Goal: Information Seeking & Learning: Learn about a topic

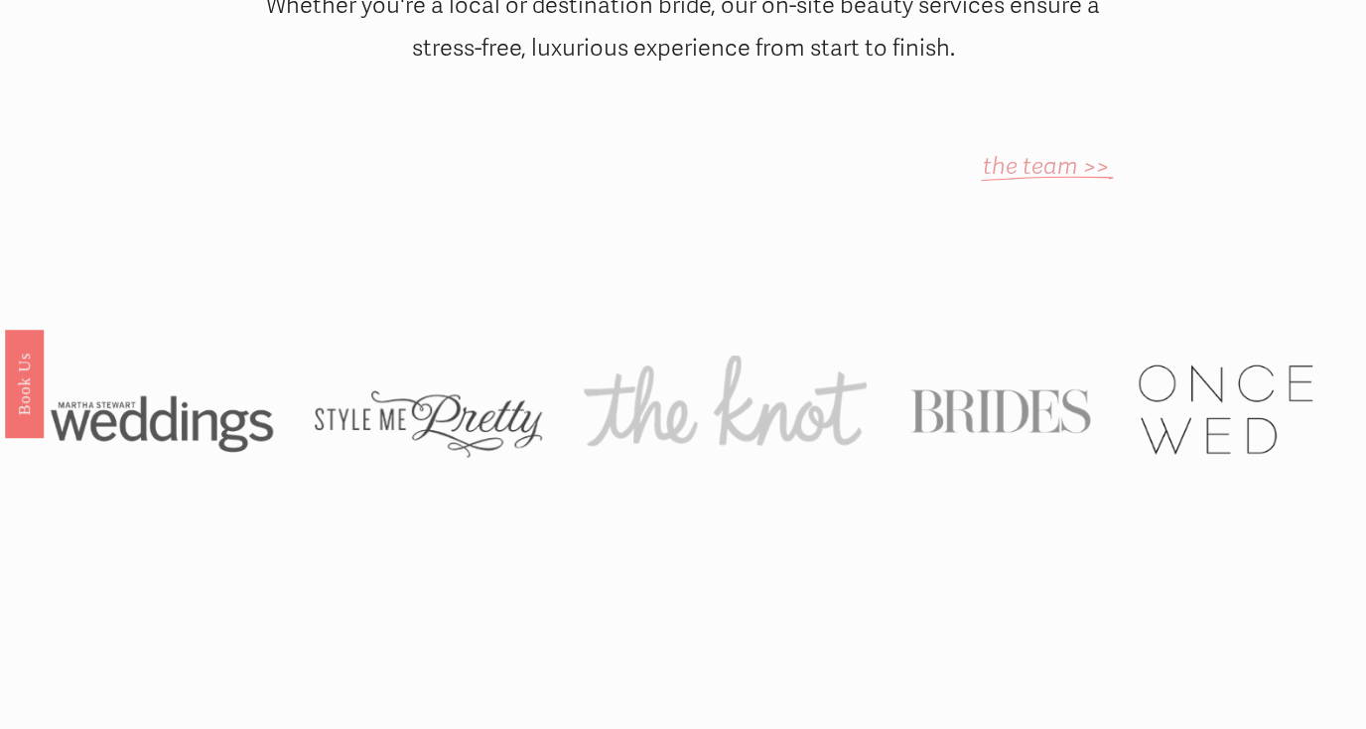
scroll to position [1304, 0]
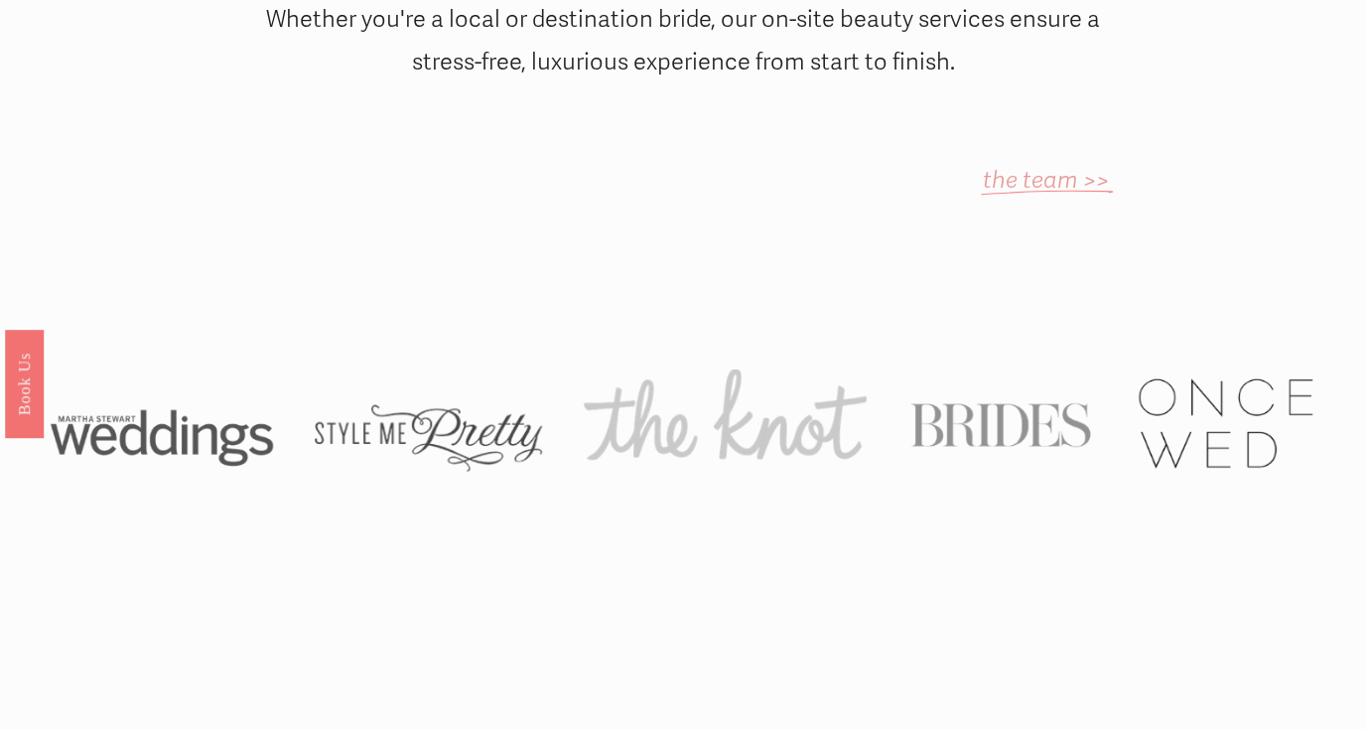
click at [1045, 166] on em "the team >>" at bounding box center [1046, 180] width 126 height 29
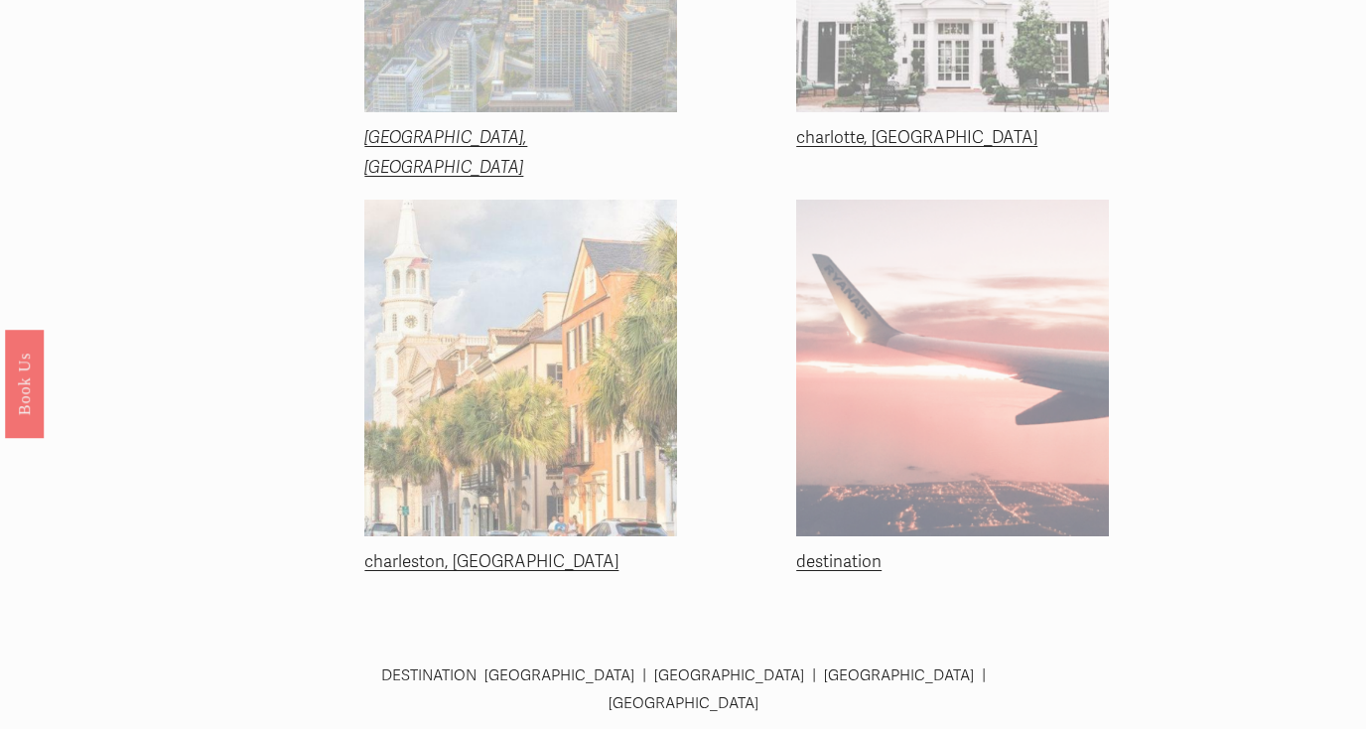
scroll to position [613, 0]
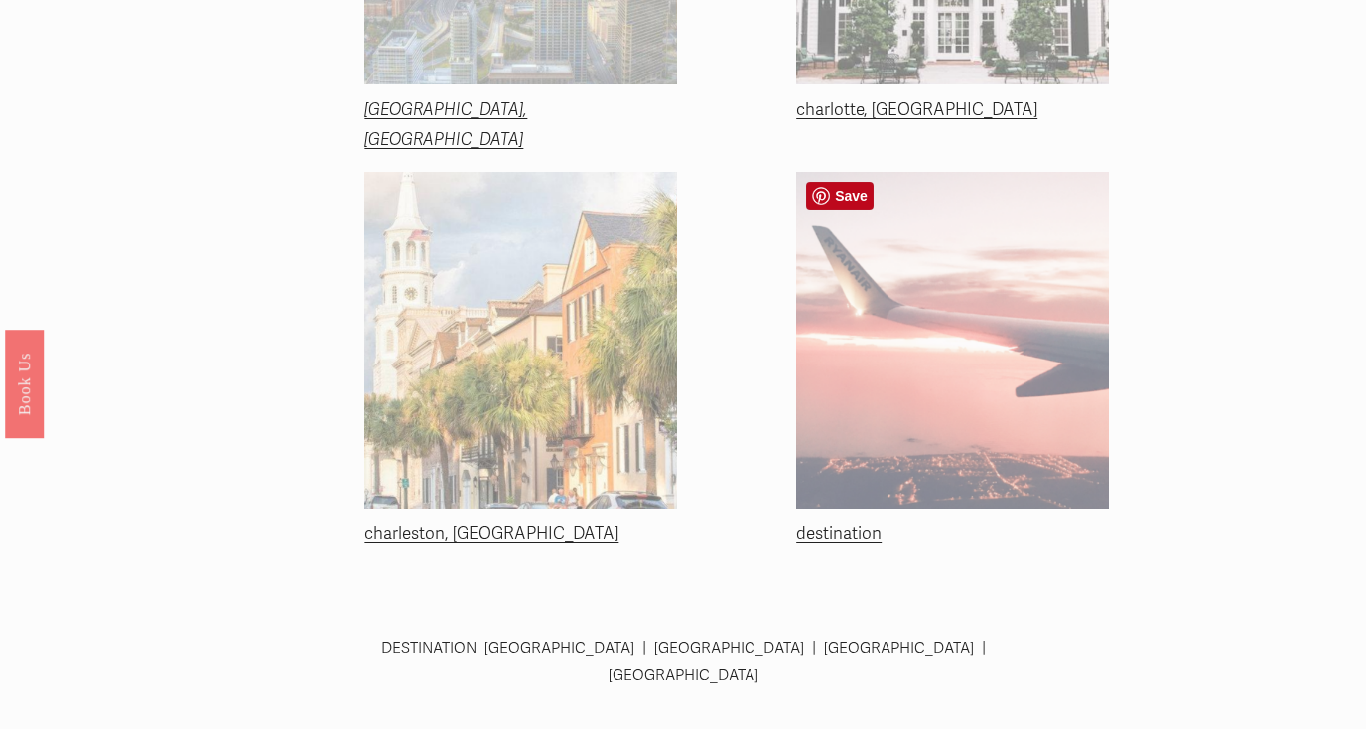
click at [907, 483] on div at bounding box center [952, 340] width 313 height 336
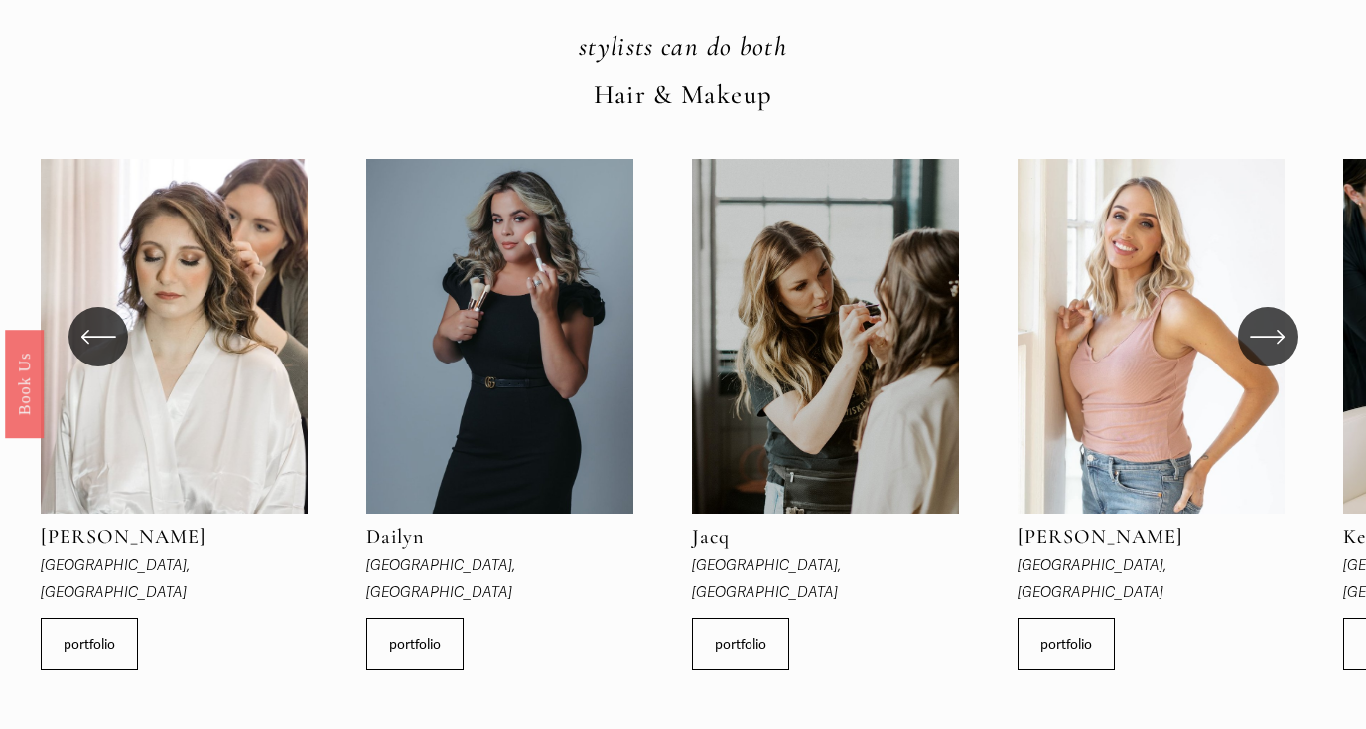
scroll to position [568, 0]
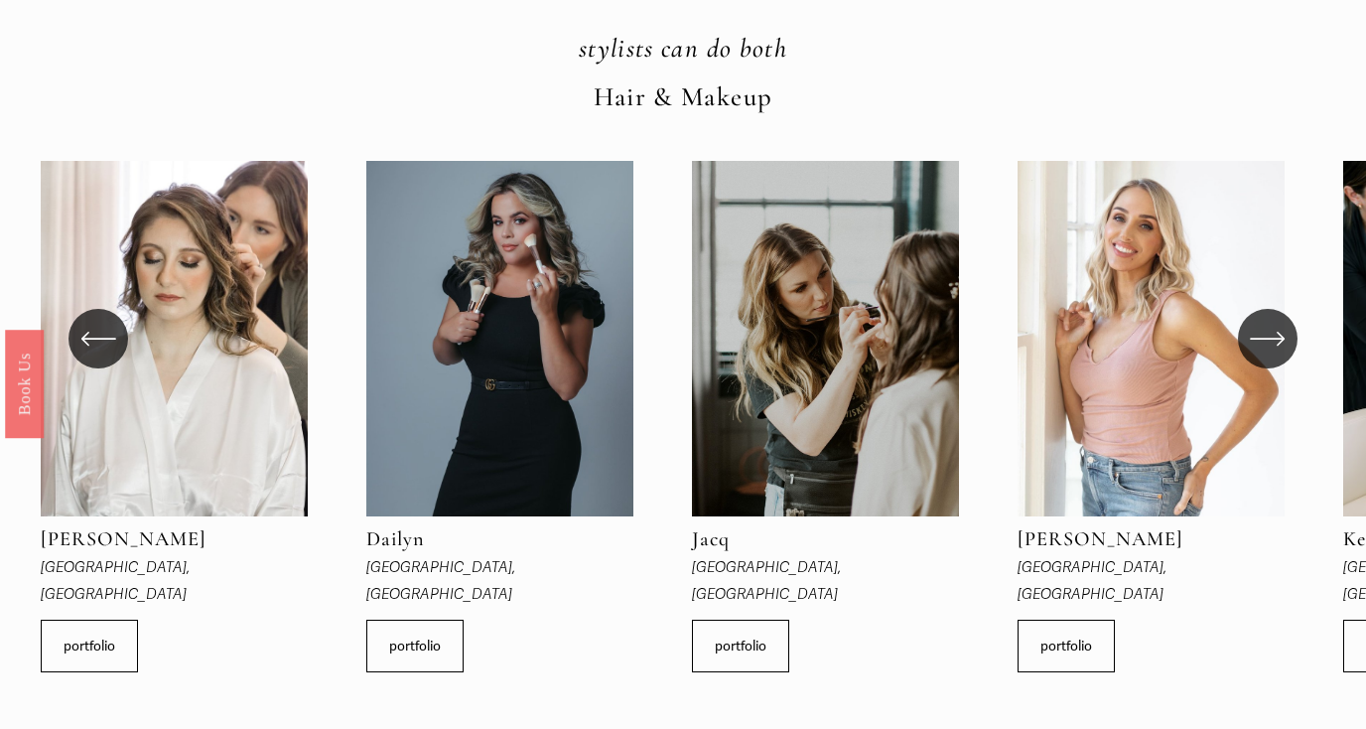
click at [1275, 321] on icon "\a \a \a Next\a \a" at bounding box center [1268, 339] width 36 height 36
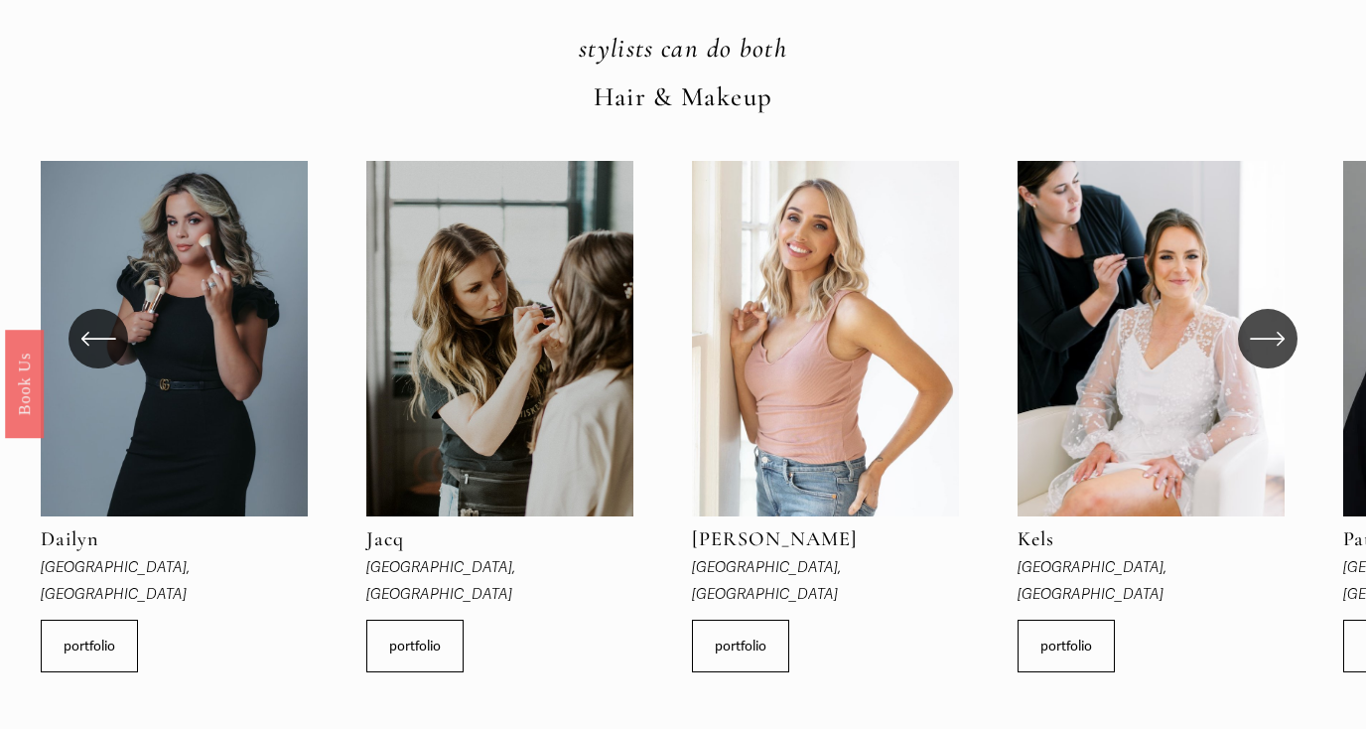
click at [1272, 321] on icon "\a \a \a Next\a \a" at bounding box center [1268, 339] width 36 height 36
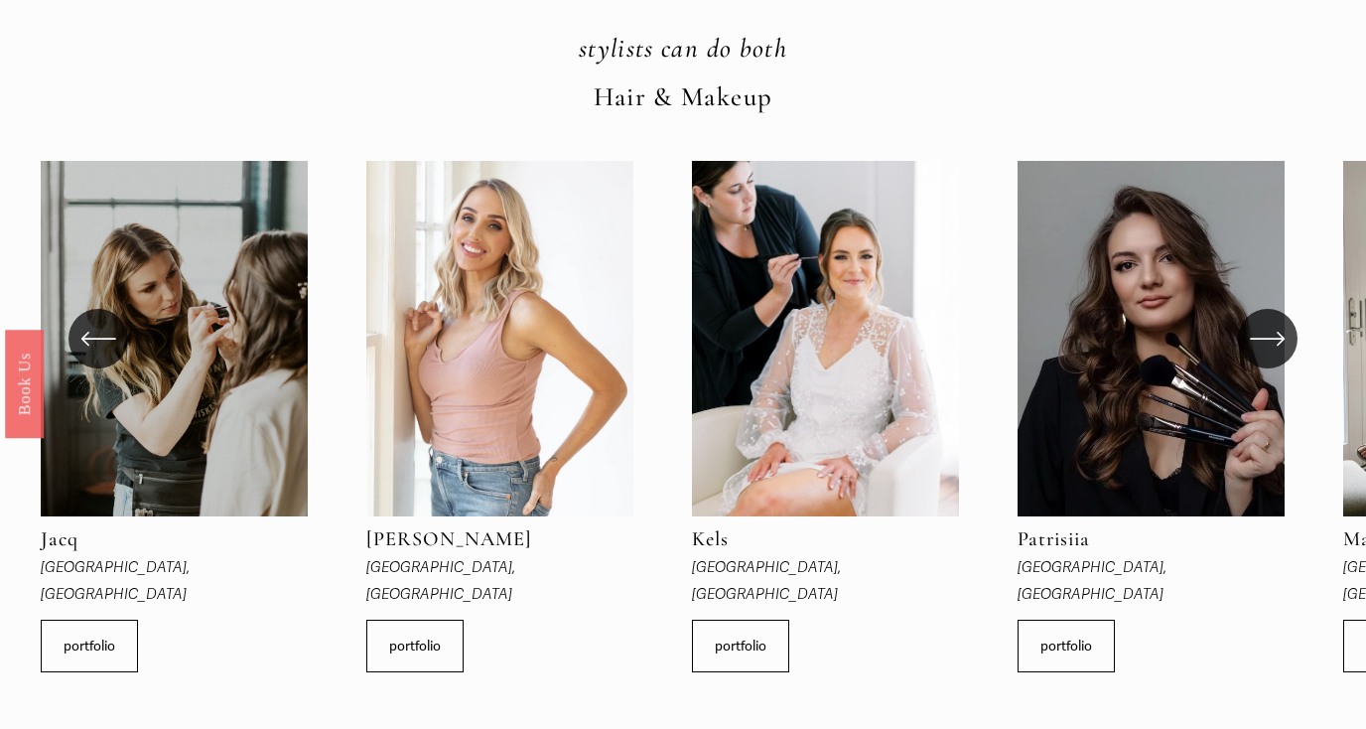
click at [1272, 321] on icon "\a \a \a Next\a \a" at bounding box center [1268, 339] width 36 height 36
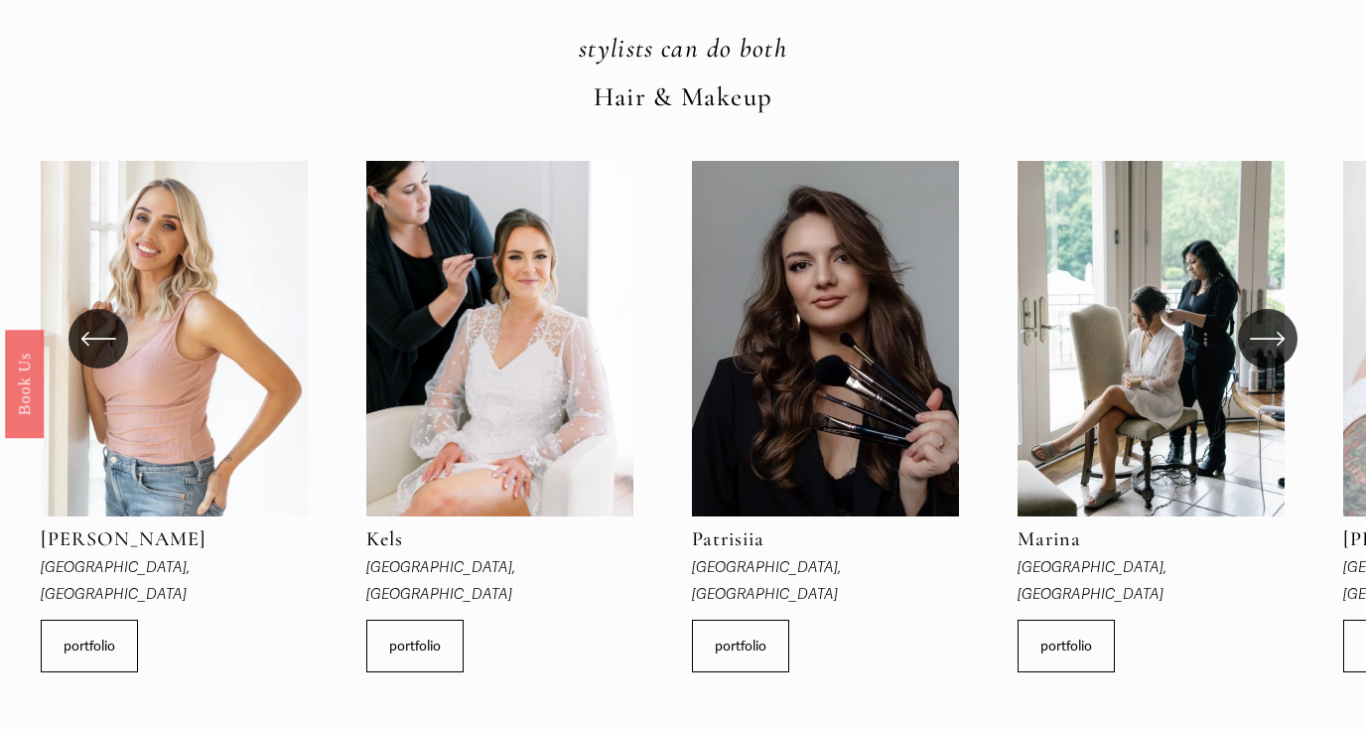
click at [472, 297] on ul "Anna Charlotte, NC portfolio Jacq" at bounding box center [682, 416] width 1283 height 511
click at [431, 619] on link "portfolio" at bounding box center [414, 645] width 97 height 53
click at [1297, 319] on div "Anna Charlotte, NC portfolio Dailyn Charlotte, NC Jacq" at bounding box center [683, 416] width 1366 height 511
click at [1274, 321] on icon "\a \a \a Next\a \a" at bounding box center [1268, 339] width 36 height 36
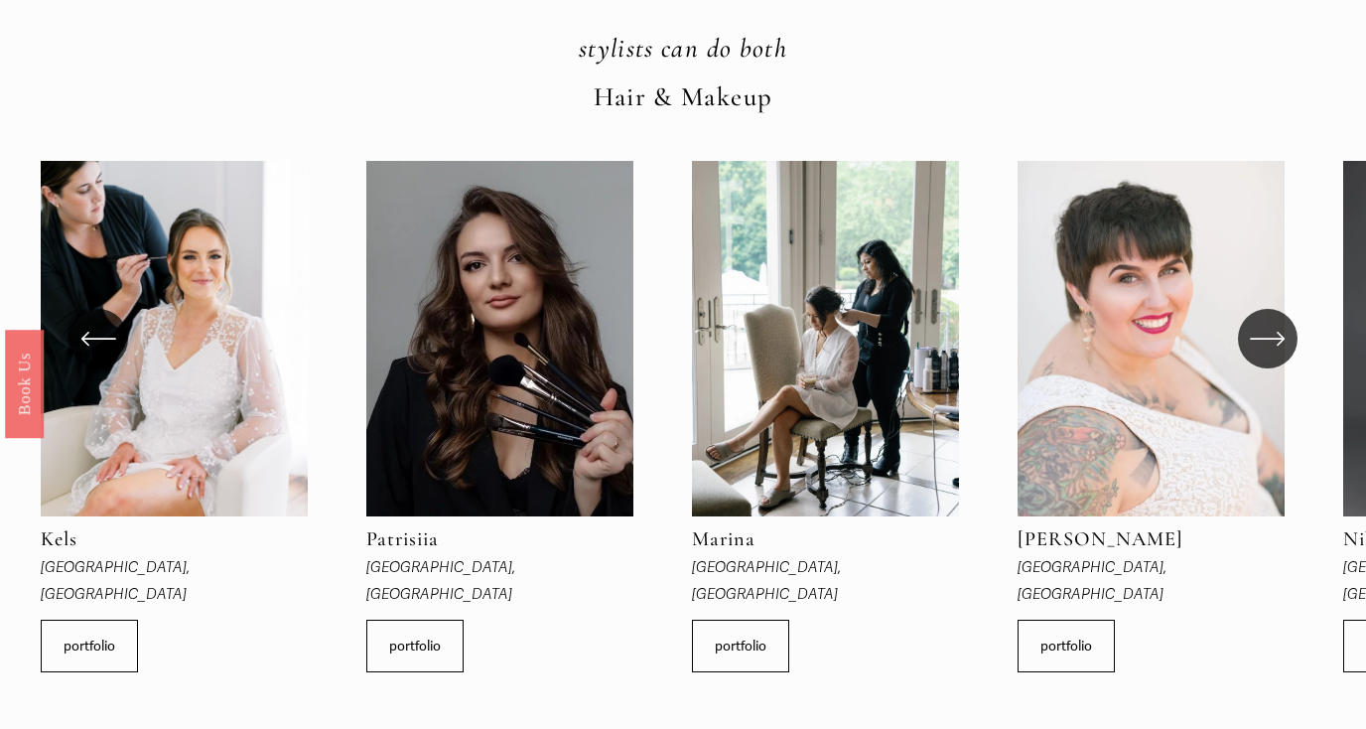
click at [1274, 321] on icon "\a \a \a Next\a \a" at bounding box center [1268, 339] width 36 height 36
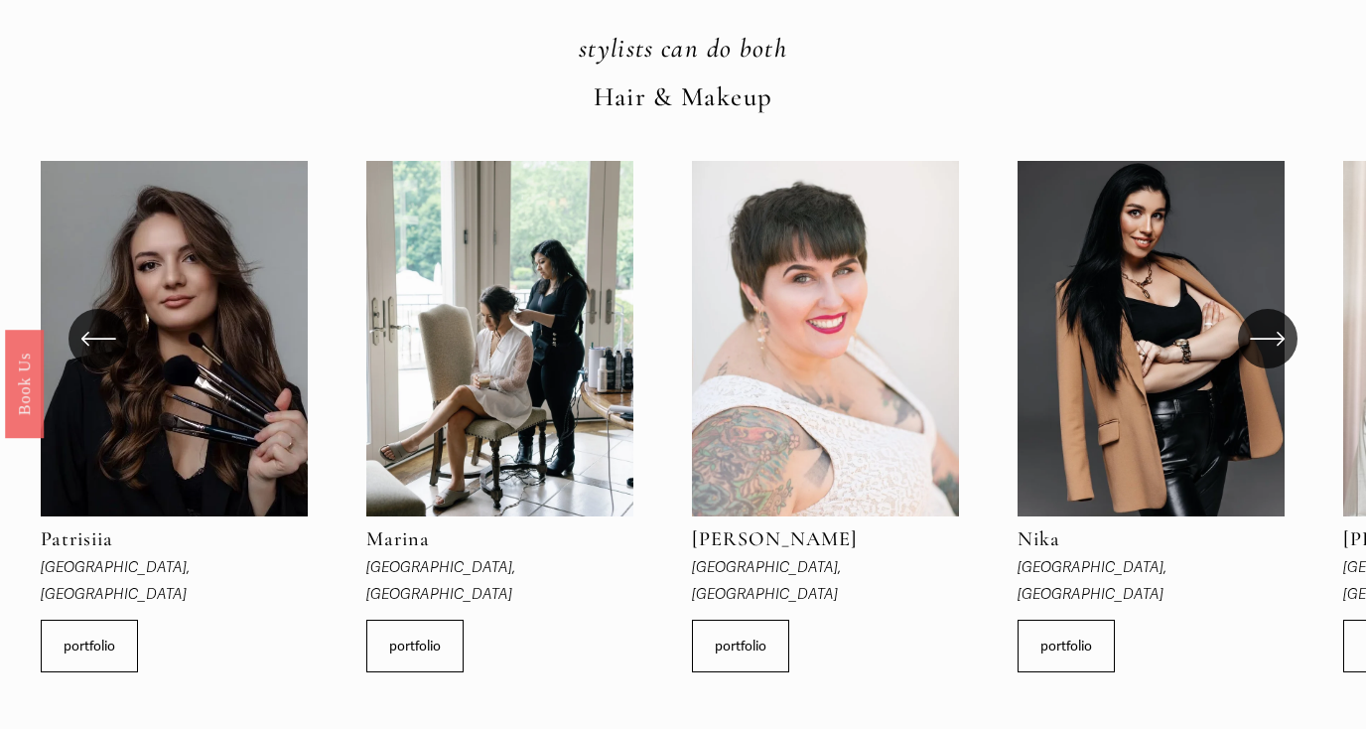
click at [1274, 321] on icon "\a \a \a Next\a \a" at bounding box center [1268, 339] width 36 height 36
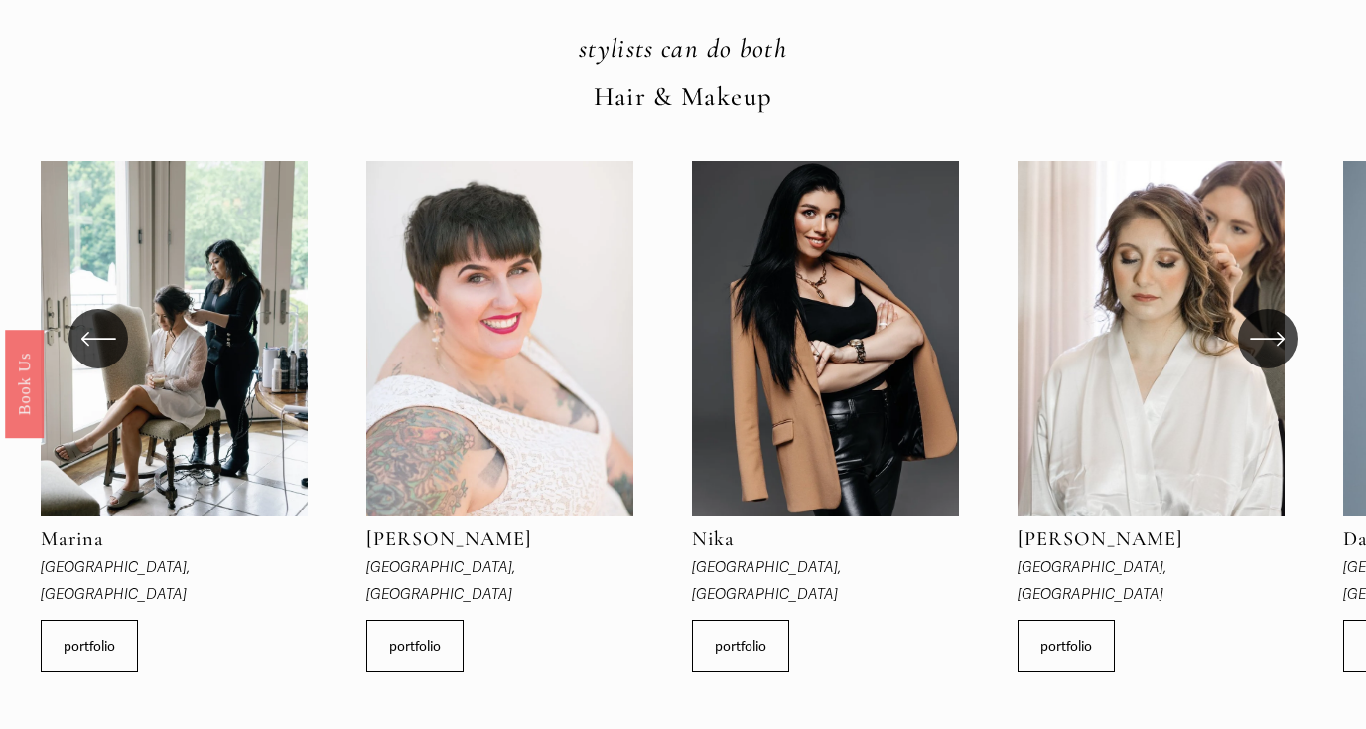
click at [1273, 321] on icon "\a \a \a Next\a \a" at bounding box center [1268, 339] width 36 height 36
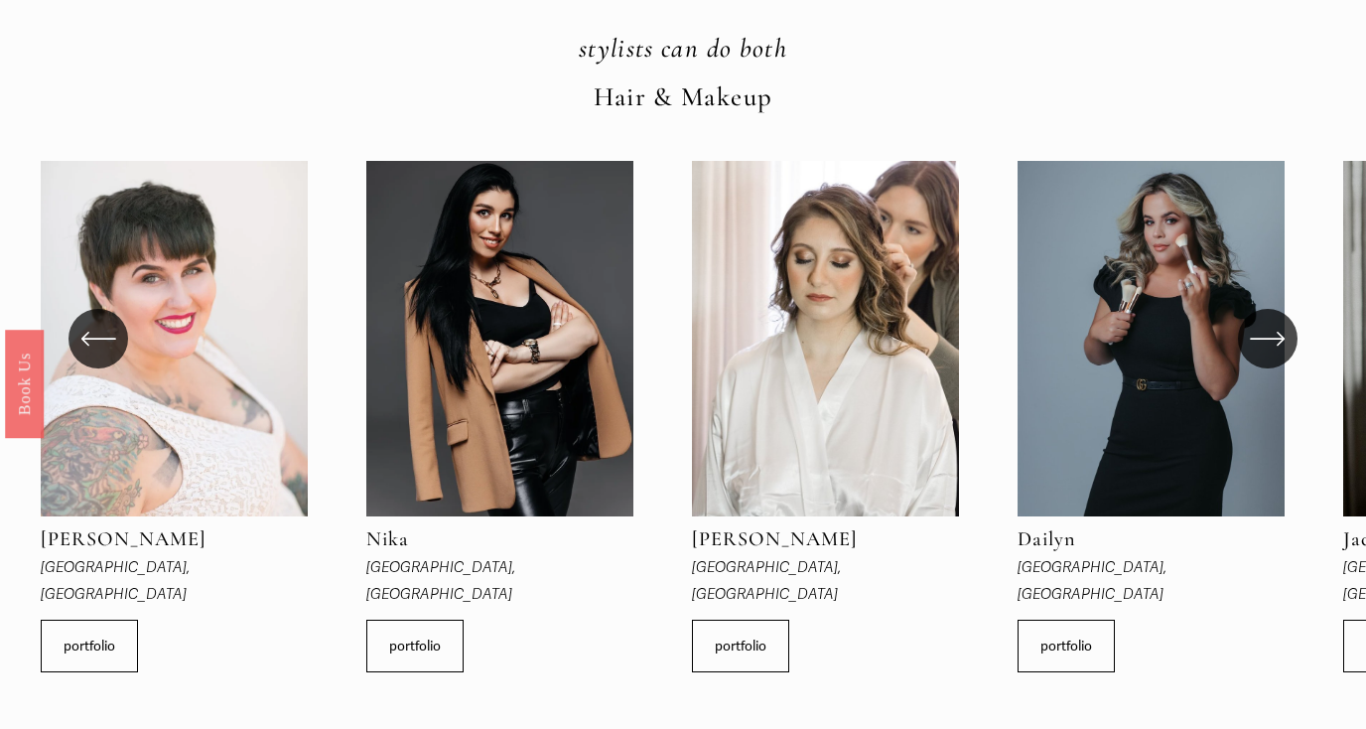
click at [1273, 321] on icon "\a \a \a Next\a \a" at bounding box center [1268, 339] width 36 height 36
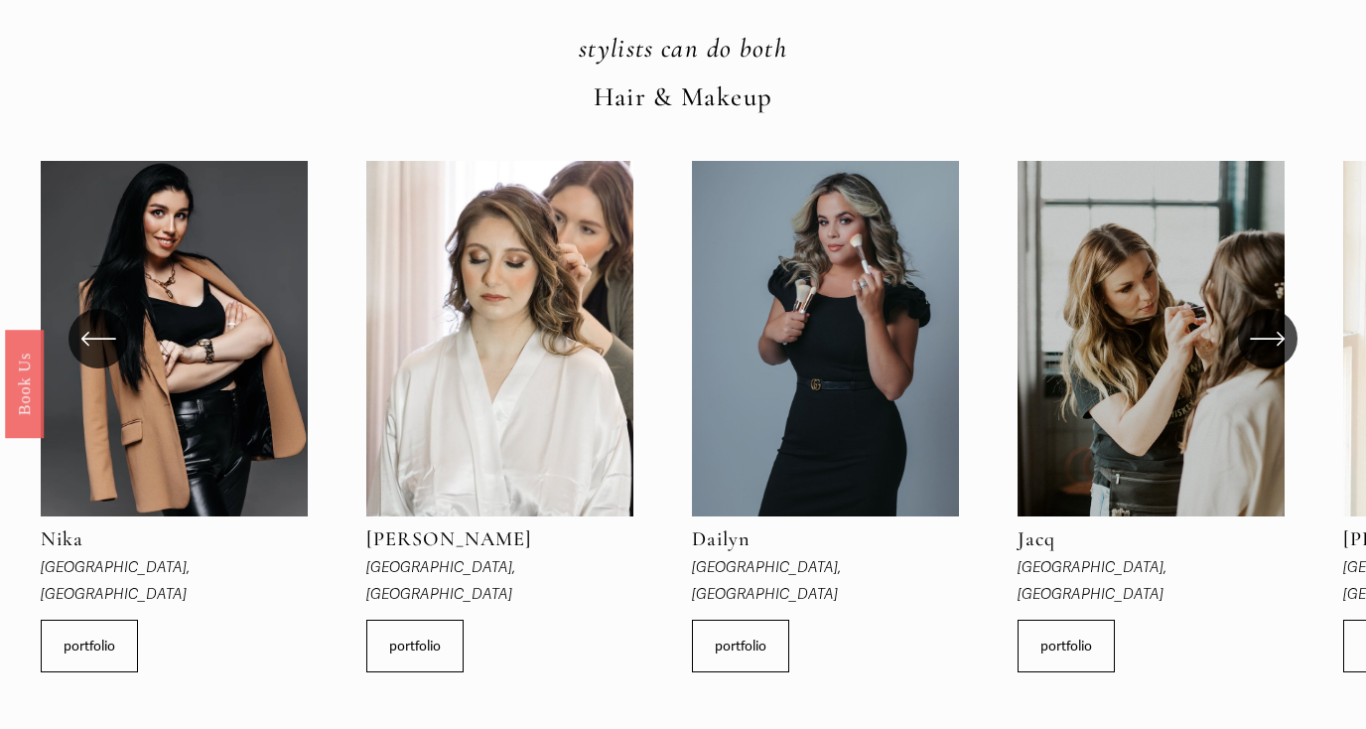
click at [1273, 321] on icon "\a \a \a Next\a \a" at bounding box center [1268, 339] width 36 height 36
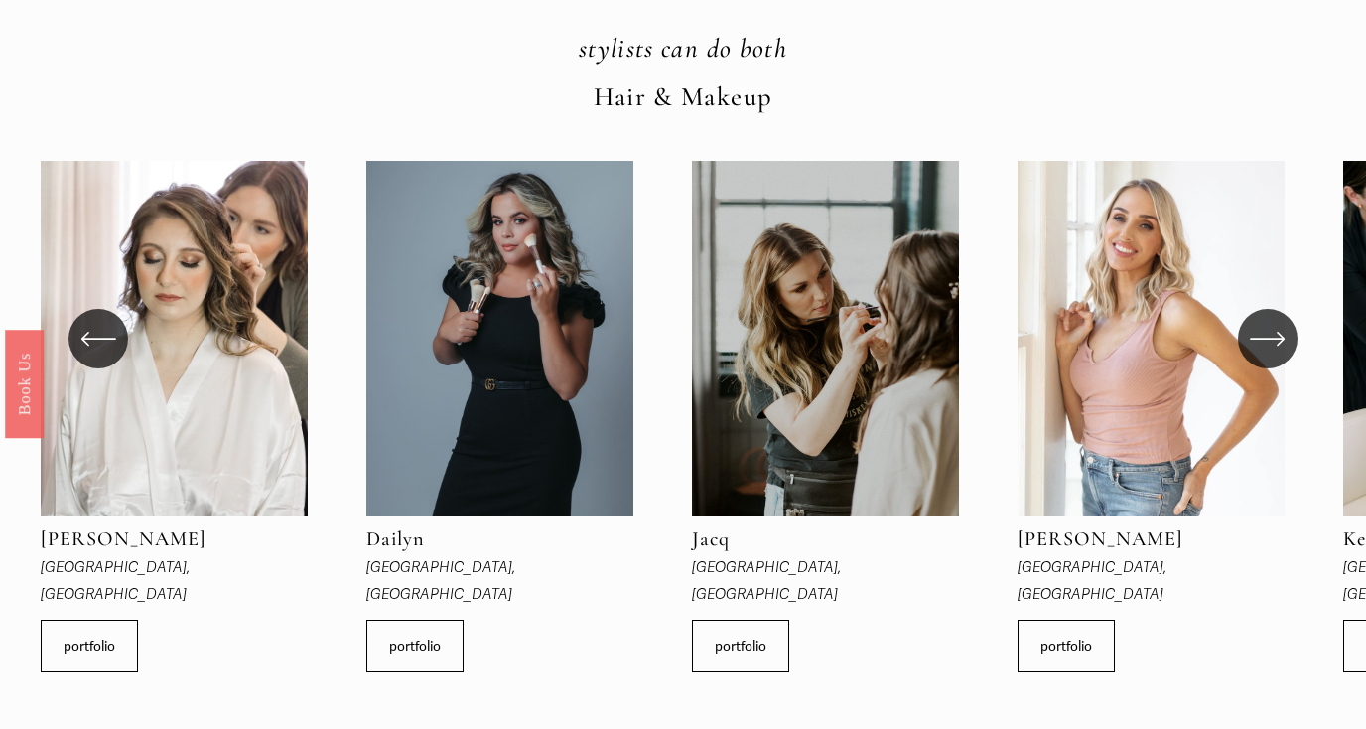
click at [1273, 321] on icon "\a \a \a Next\a \a" at bounding box center [1268, 339] width 36 height 36
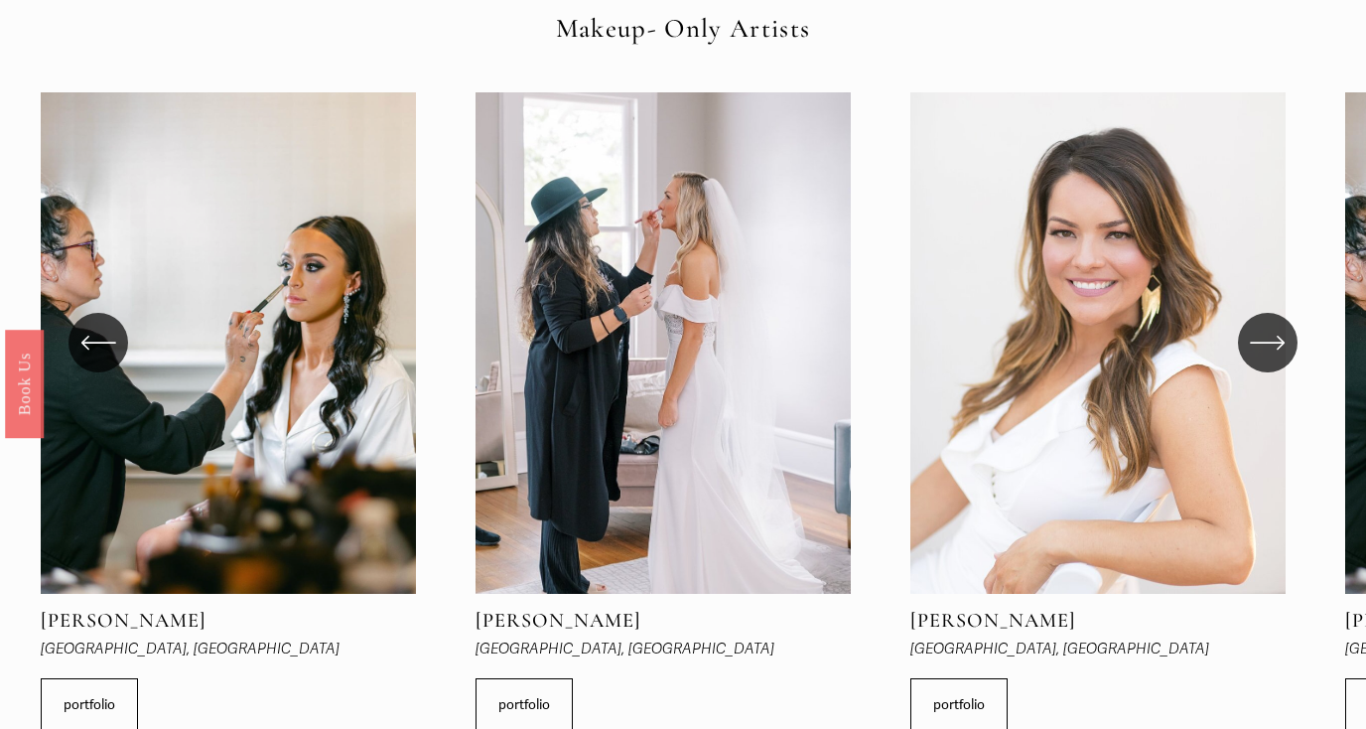
scroll to position [1490, 0]
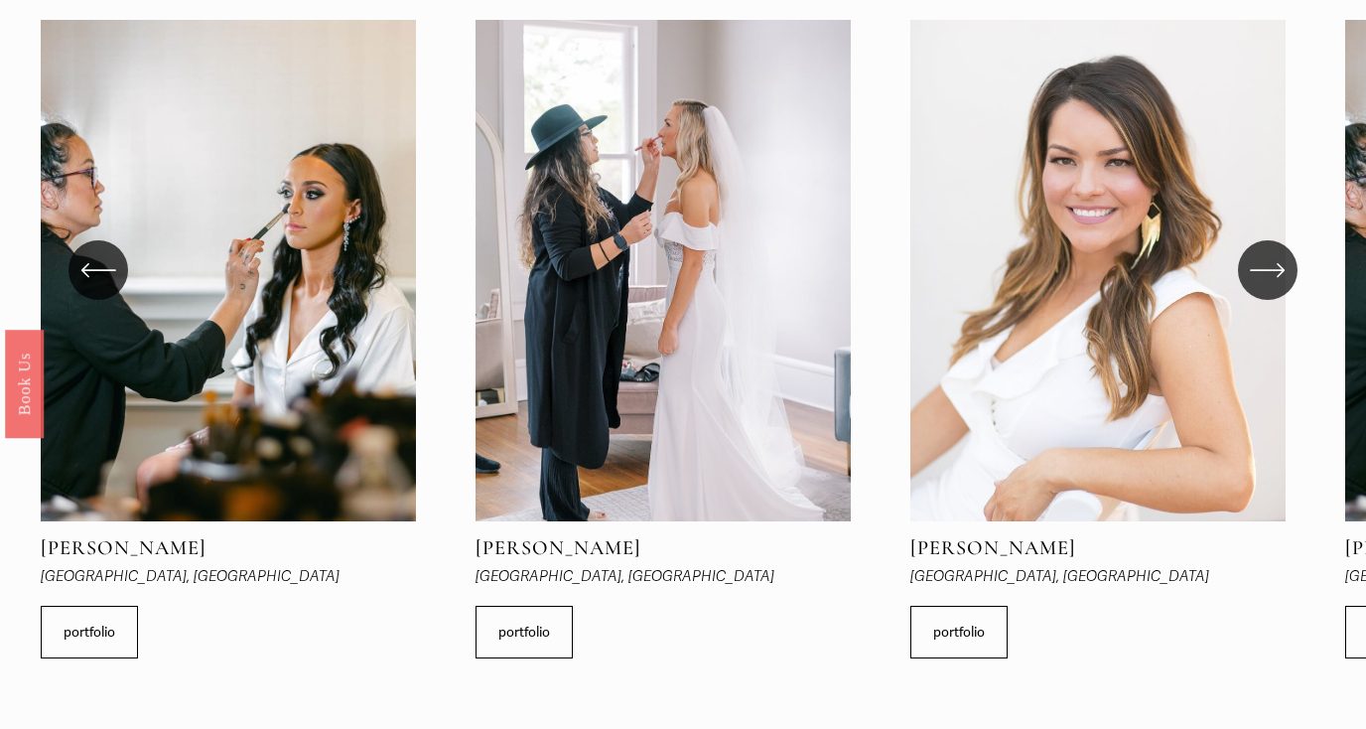
click at [1275, 252] on icon "\a \a \a Next\a \a" at bounding box center [1268, 270] width 36 height 36
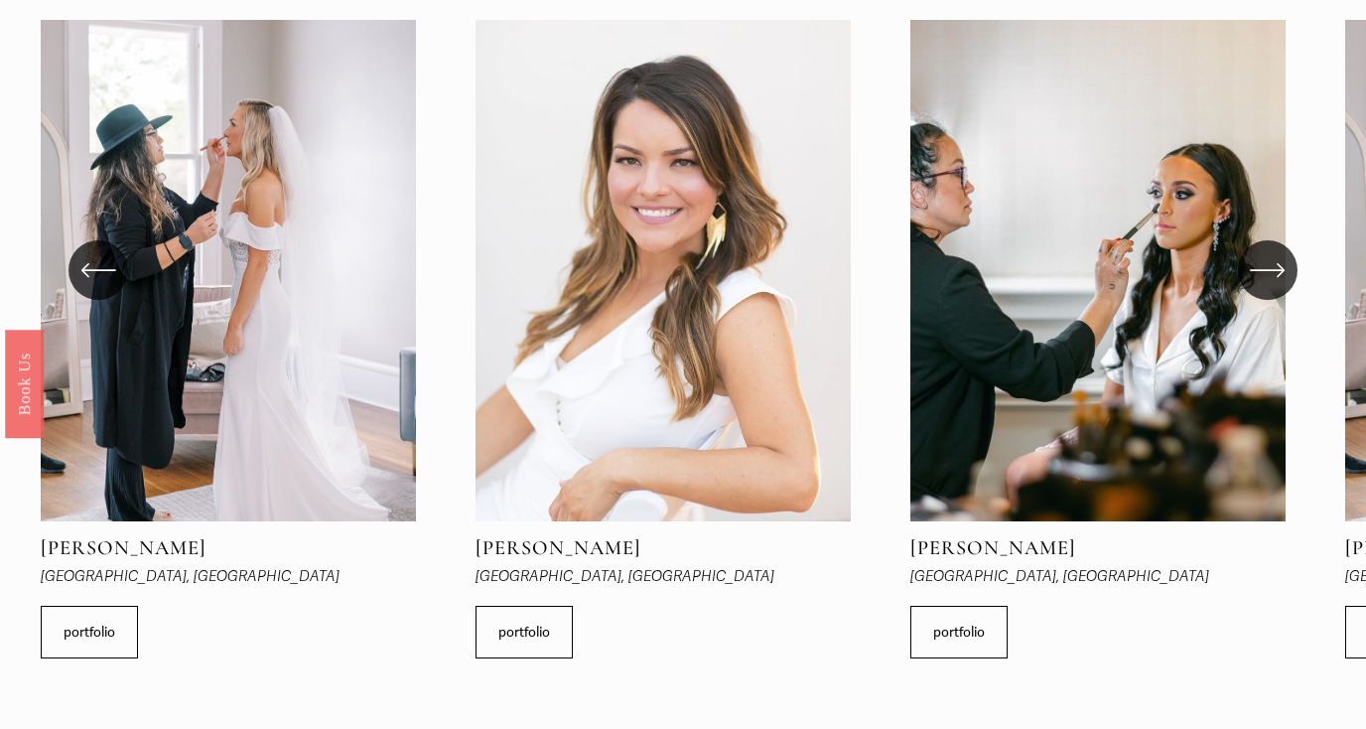
click at [1275, 252] on icon "\a \a \a Next\a \a" at bounding box center [1268, 270] width 36 height 36
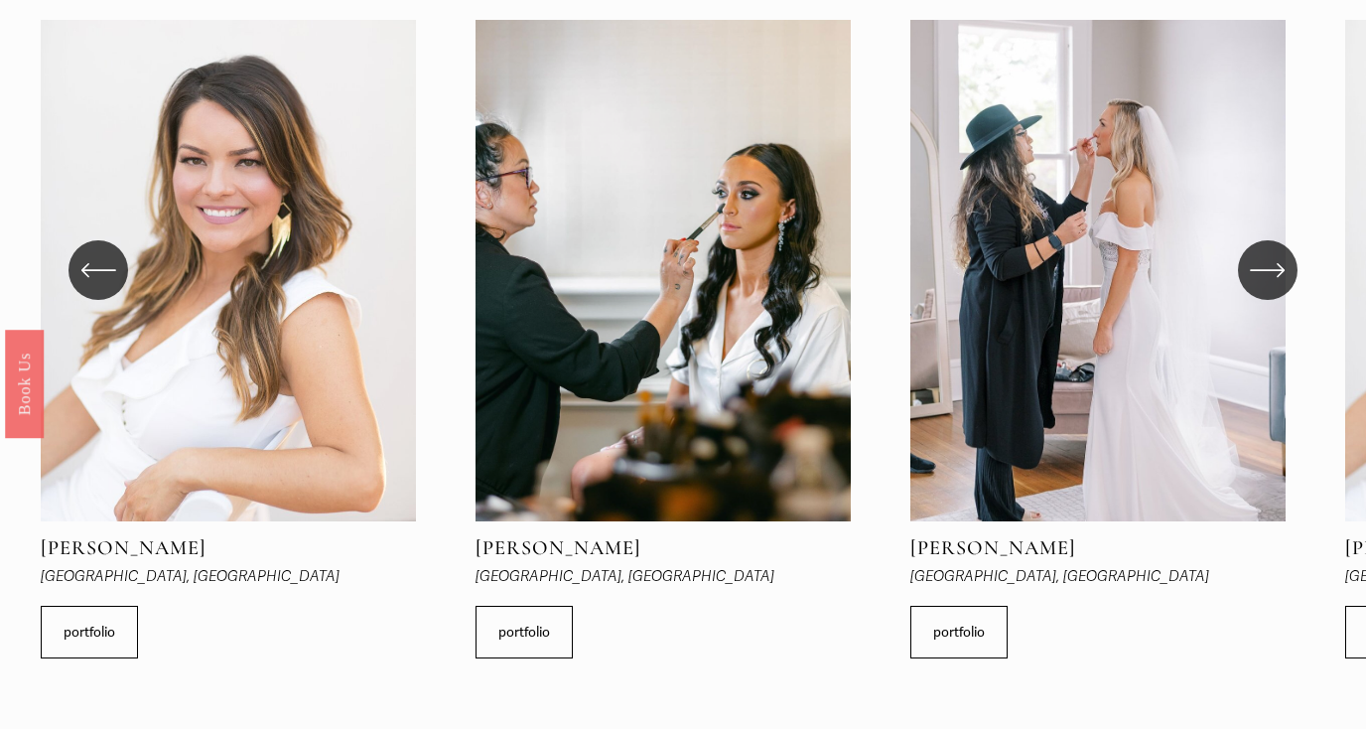
click at [1275, 252] on icon "\a \a \a Next\a \a" at bounding box center [1268, 270] width 36 height 36
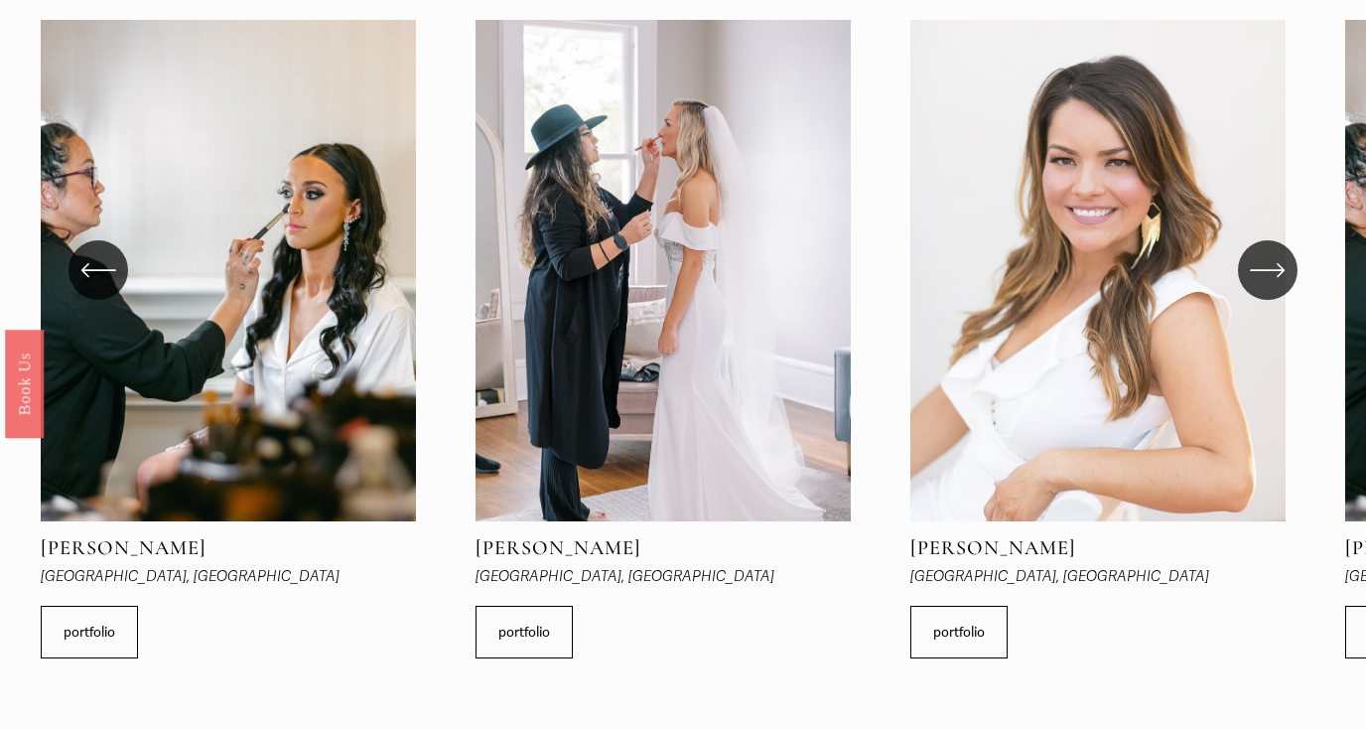
click at [1275, 252] on icon "\a \a \a Next\a \a" at bounding box center [1268, 270] width 36 height 36
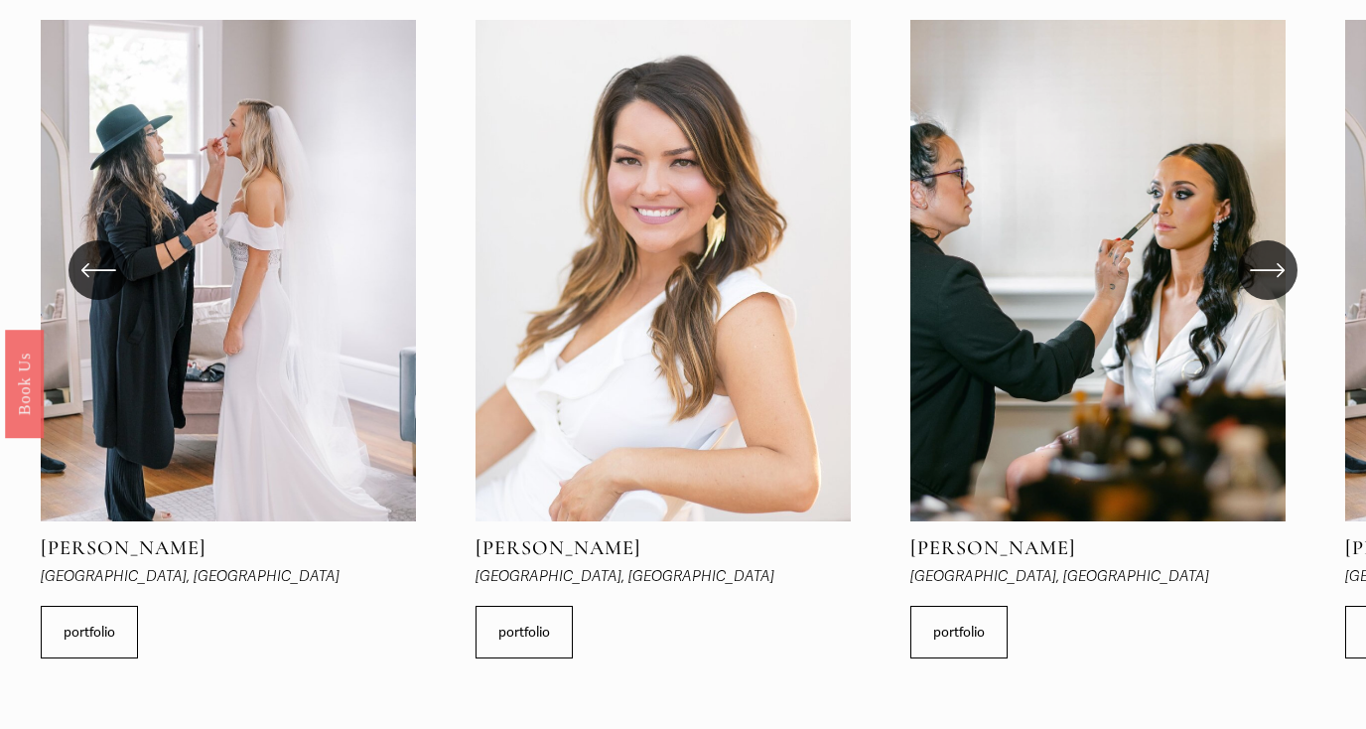
click at [1275, 252] on icon "\a \a \a Next\a \a" at bounding box center [1268, 270] width 36 height 36
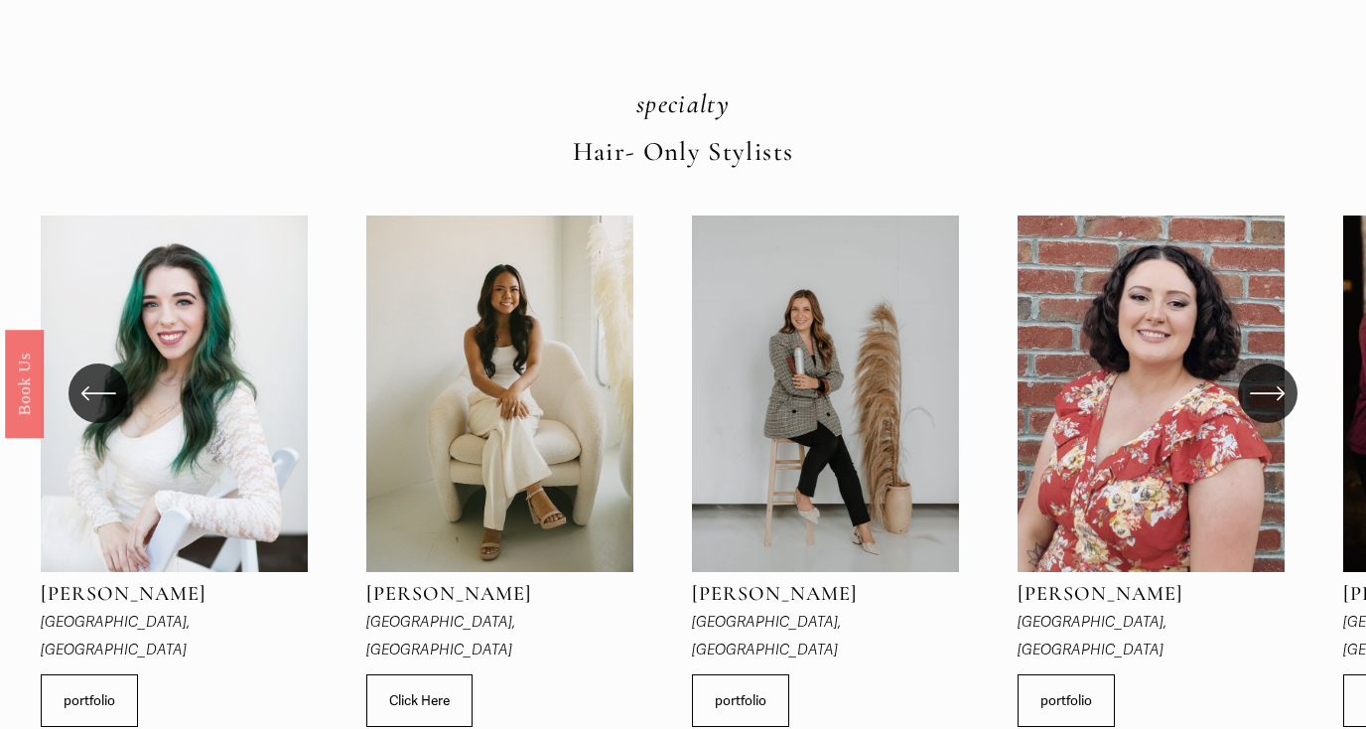
scroll to position [2262, 0]
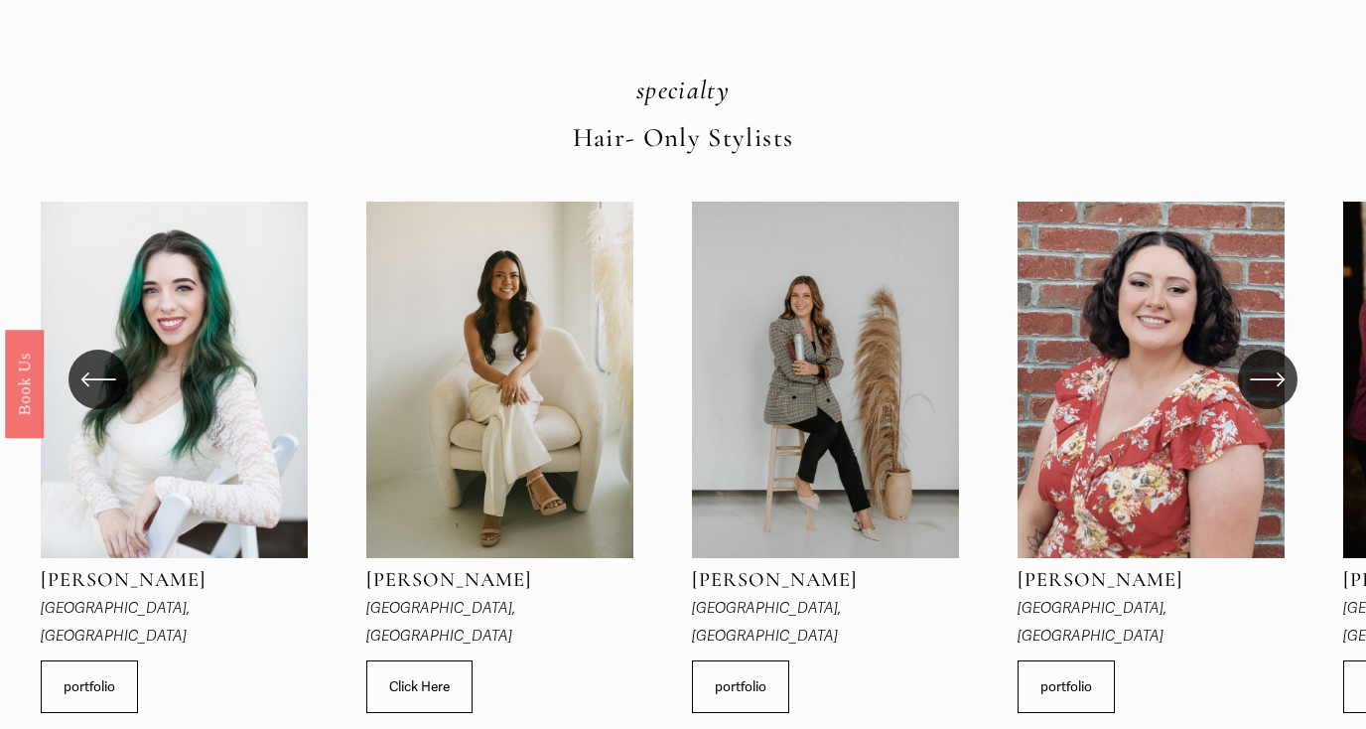
click at [1271, 361] on icon "\a \a \a Next\a \a" at bounding box center [1268, 379] width 36 height 36
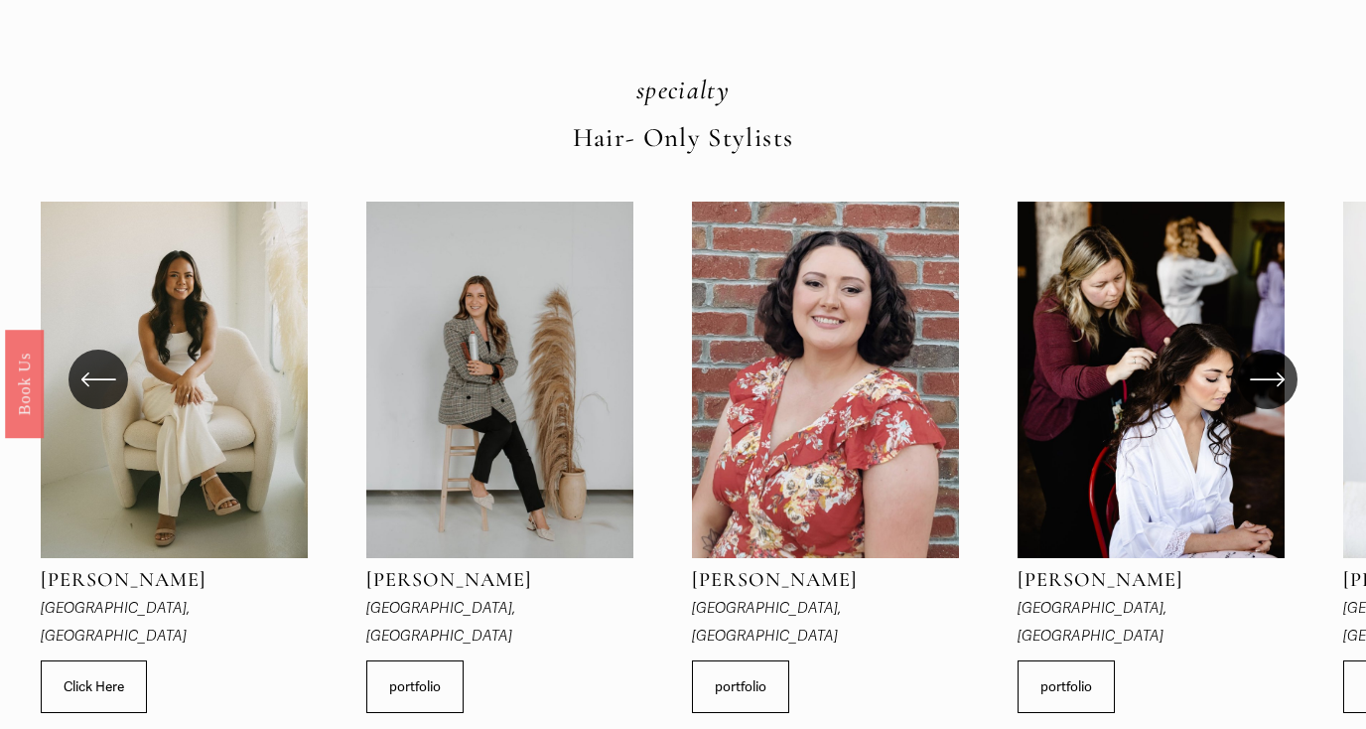
click at [1271, 361] on icon "\a \a \a Next\a \a" at bounding box center [1268, 379] width 36 height 36
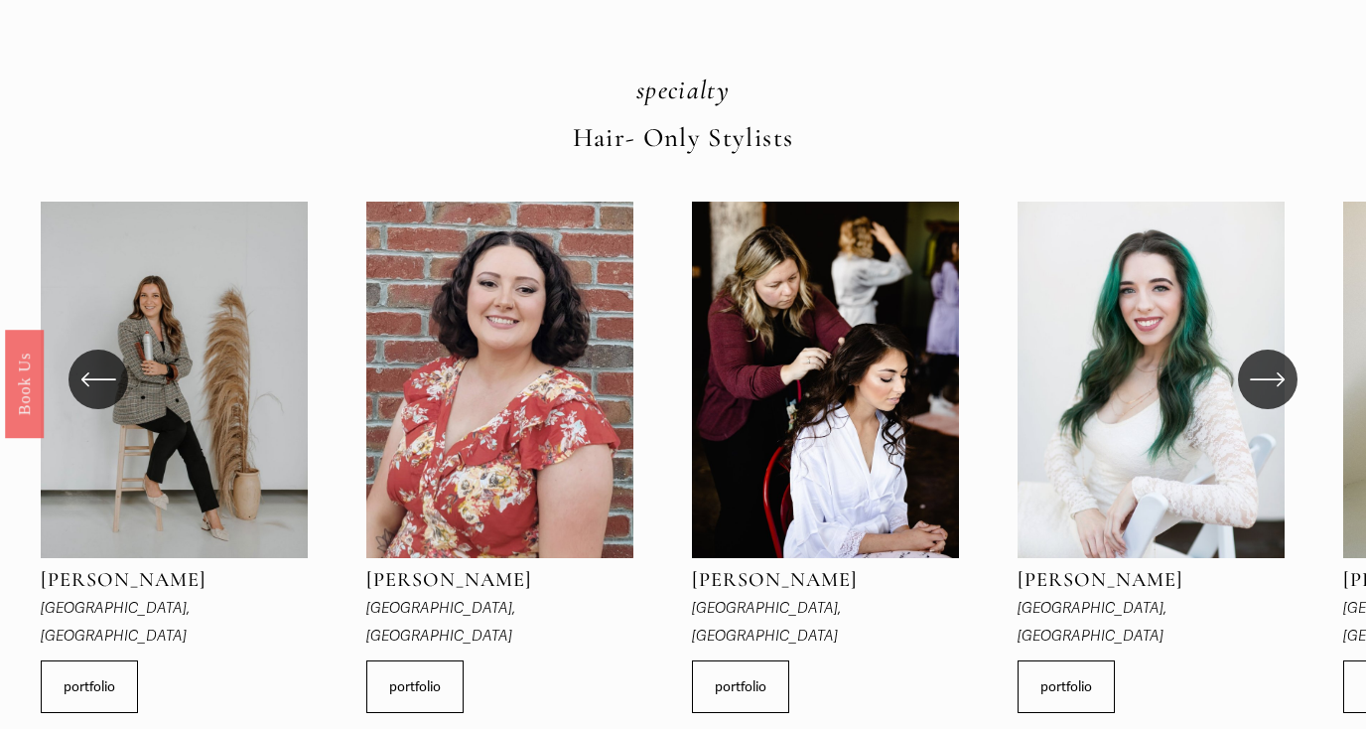
click at [1271, 361] on icon "\a \a \a Next\a \a" at bounding box center [1268, 379] width 36 height 36
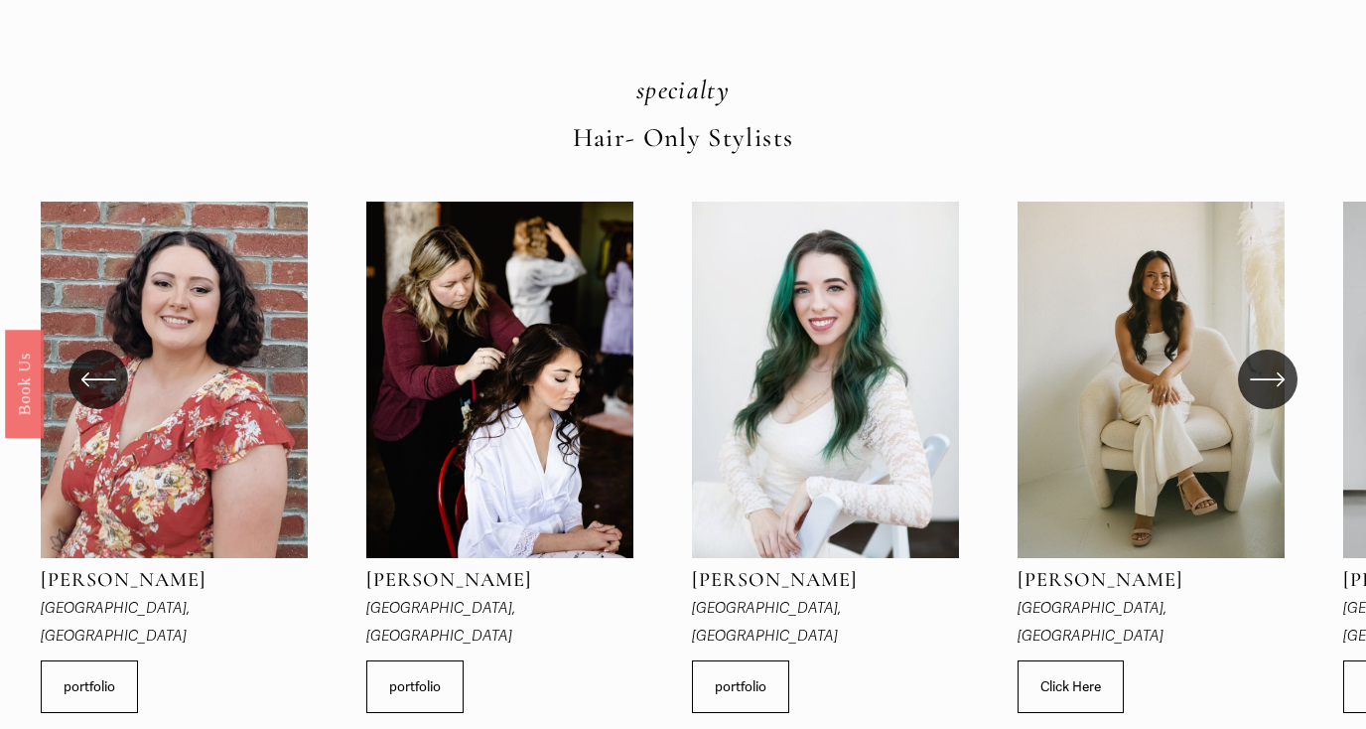
click at [1271, 361] on icon "\a \a \a Next\a \a" at bounding box center [1268, 379] width 36 height 36
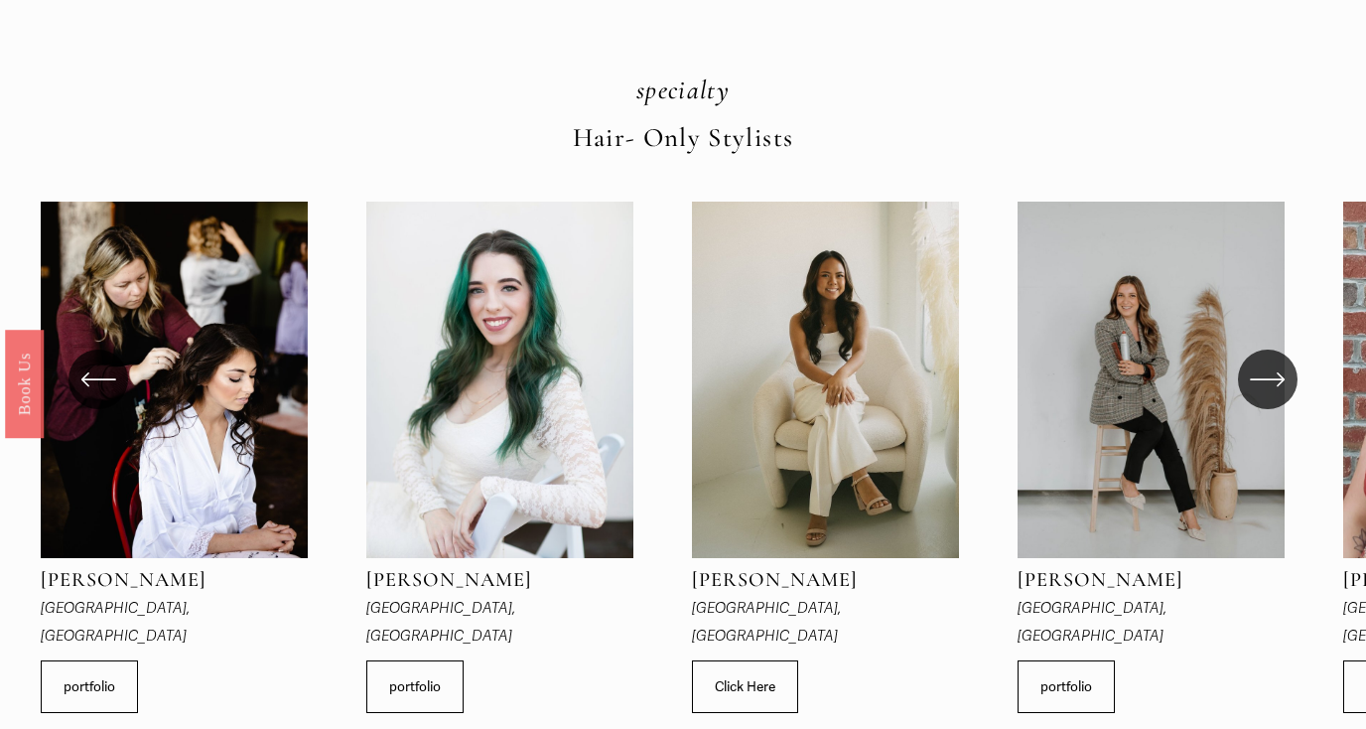
click at [1271, 361] on icon "\a \a \a Next\a \a" at bounding box center [1268, 379] width 36 height 36
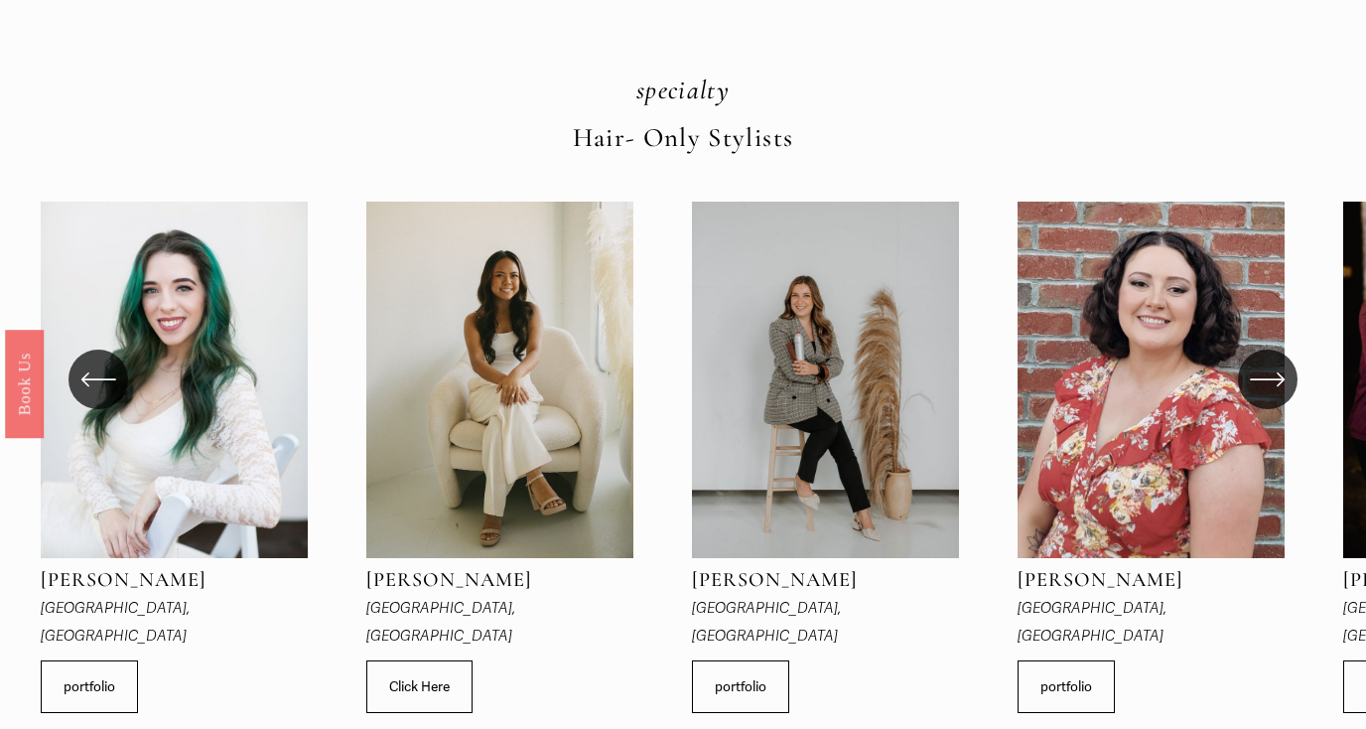
click at [1271, 361] on icon "\a \a \a Next\a \a" at bounding box center [1268, 379] width 36 height 36
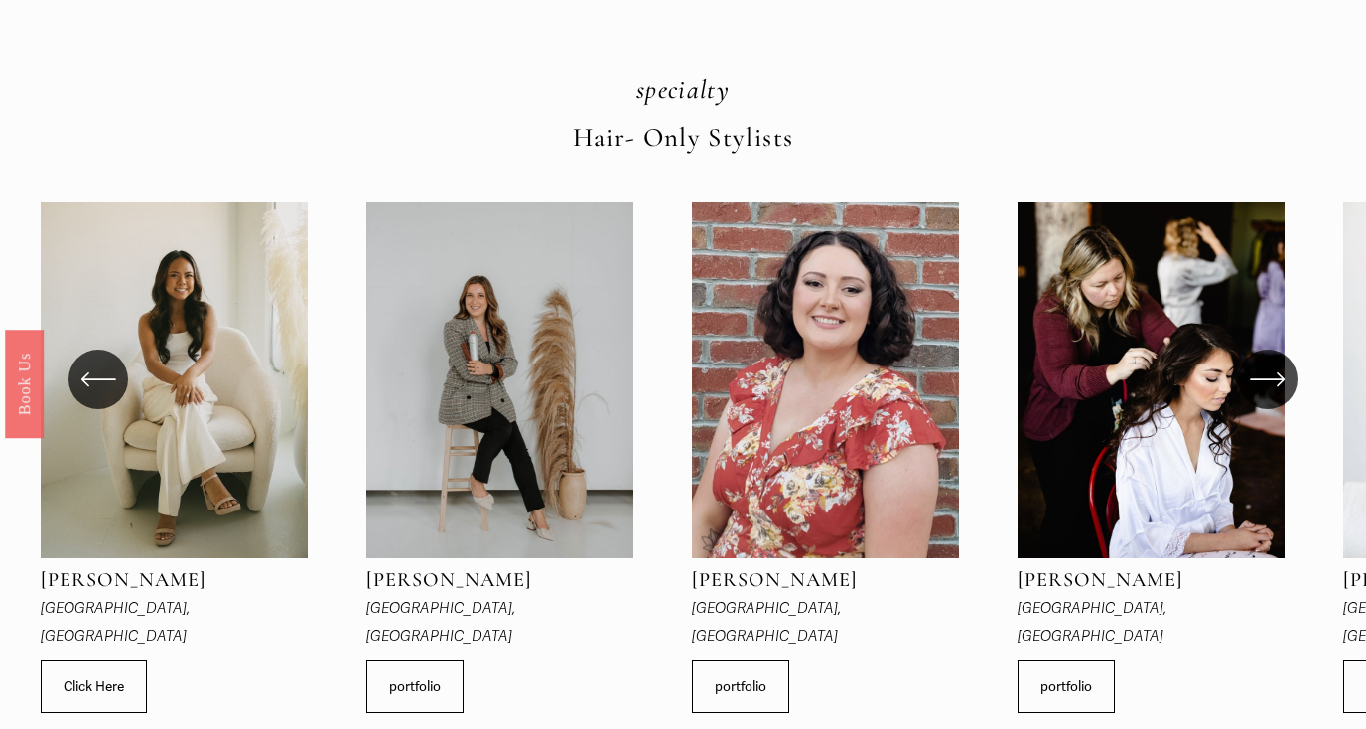
click at [1271, 361] on icon "\a \a \a Next\a \a" at bounding box center [1268, 379] width 36 height 36
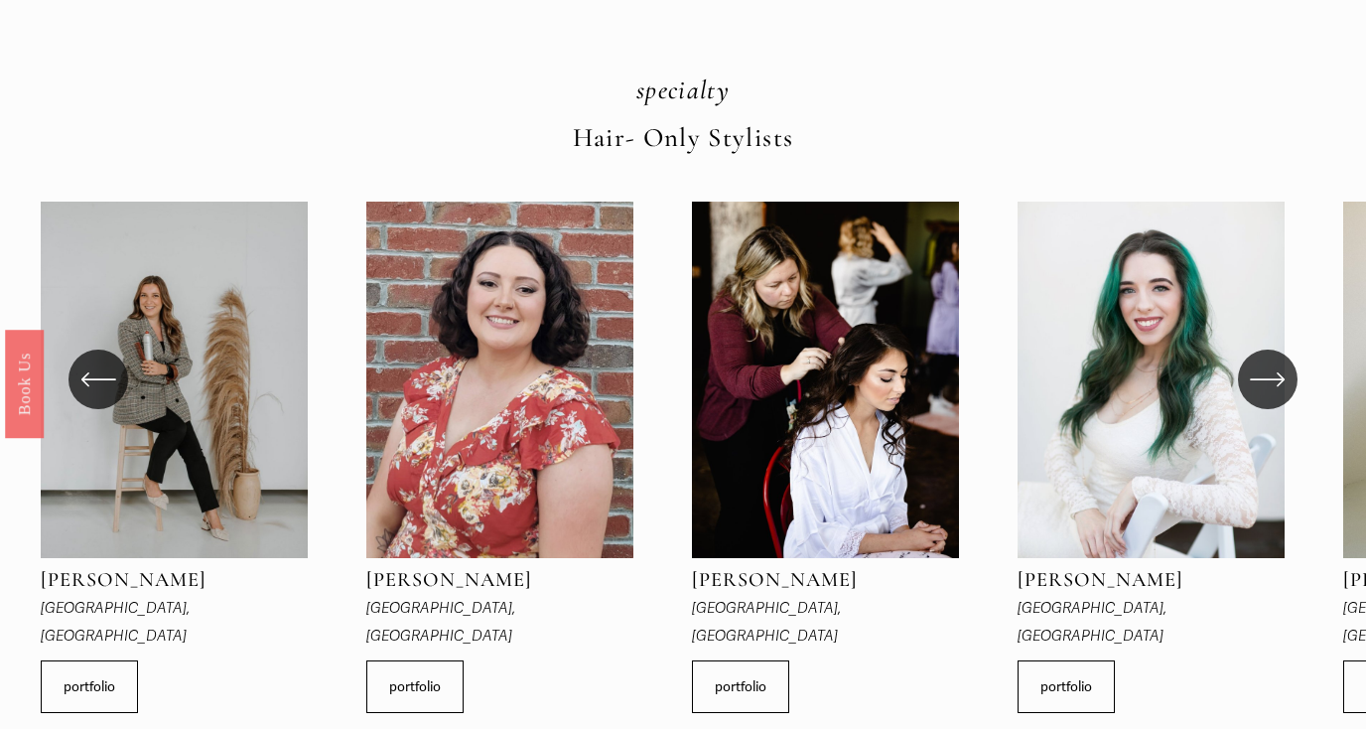
click at [1271, 361] on icon "\a \a \a Next\a \a" at bounding box center [1268, 379] width 36 height 36
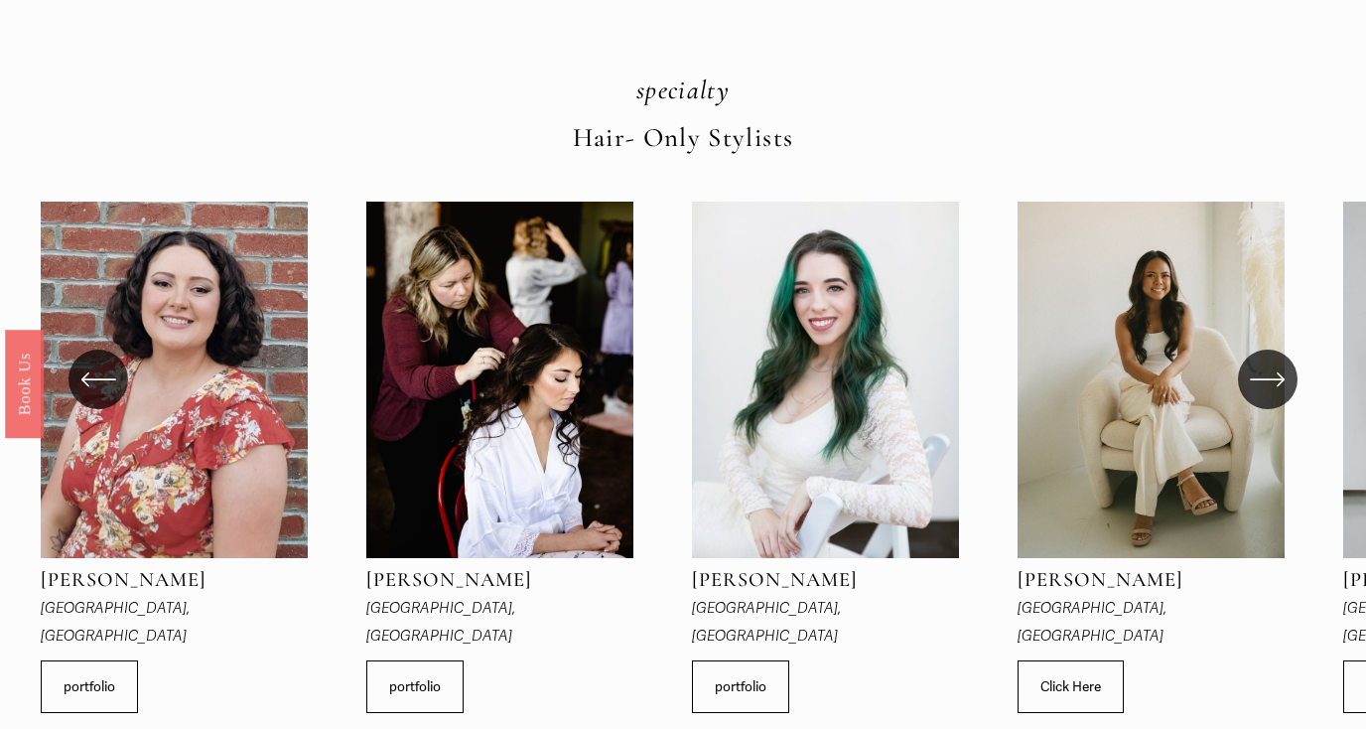
click at [1271, 361] on icon "\a \a \a Next\a \a" at bounding box center [1268, 379] width 36 height 36
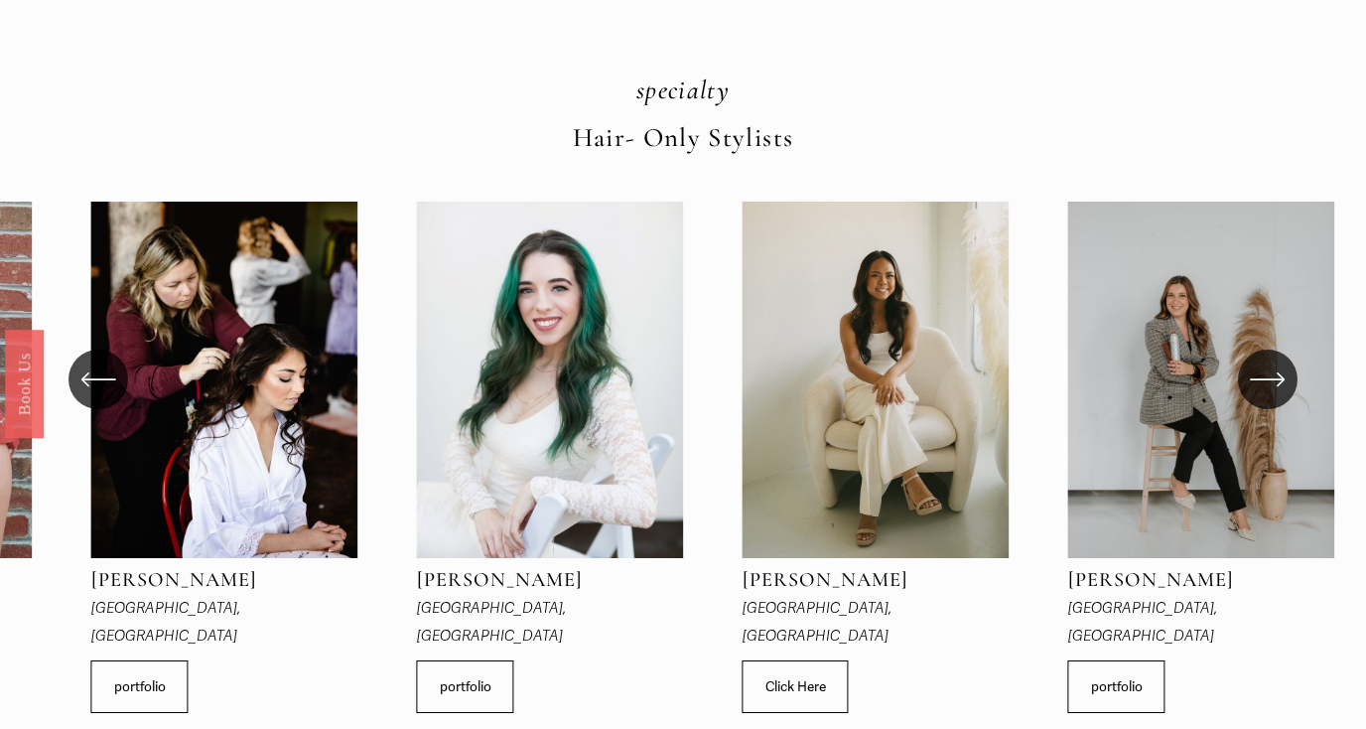
click at [1271, 361] on icon "\a \a \a Next\a \a" at bounding box center [1268, 379] width 36 height 36
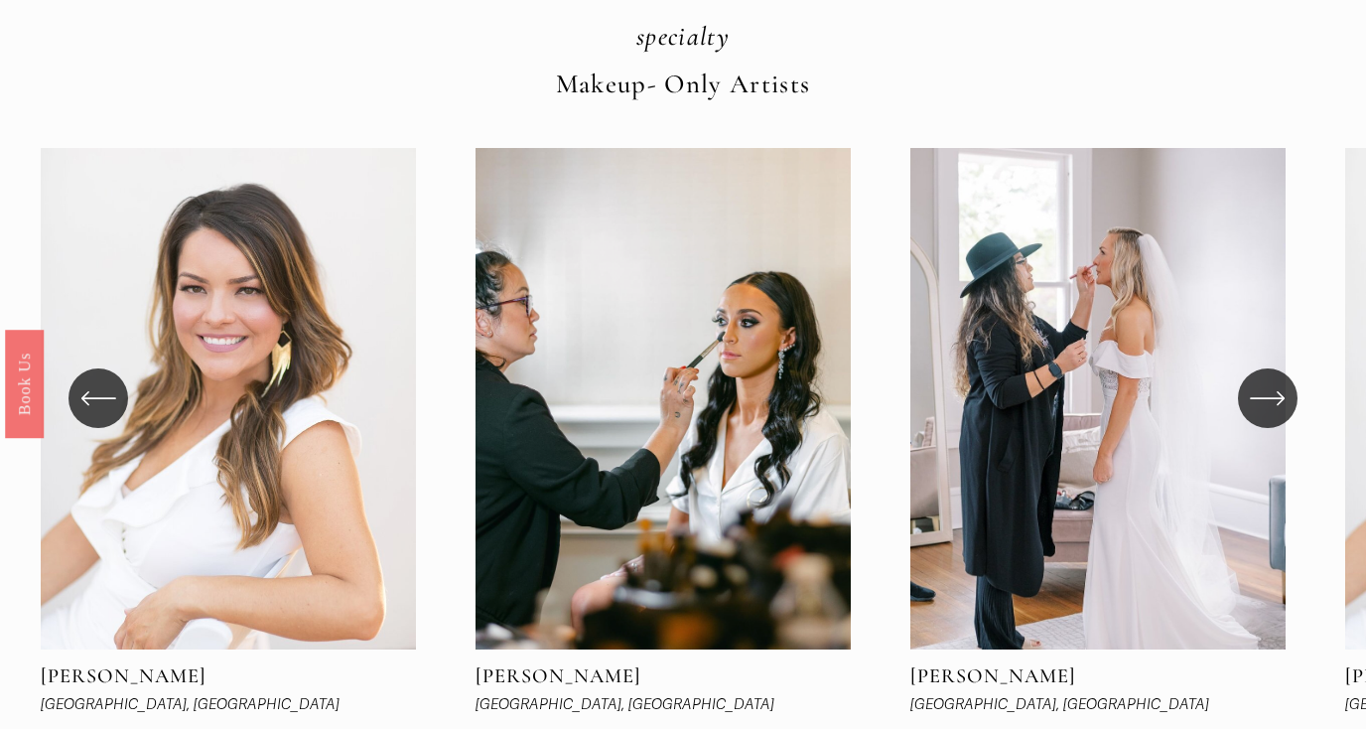
scroll to position [0, 0]
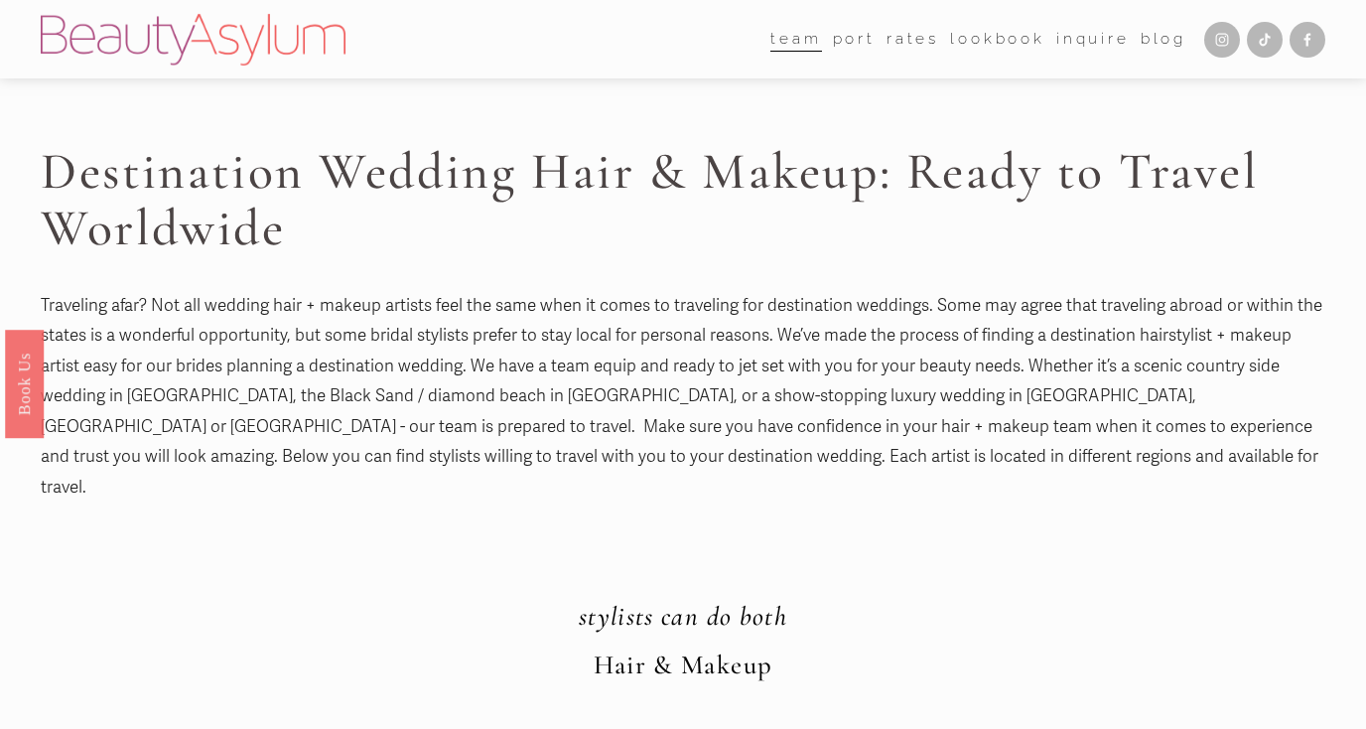
click at [908, 41] on link "Rates" at bounding box center [912, 39] width 53 height 31
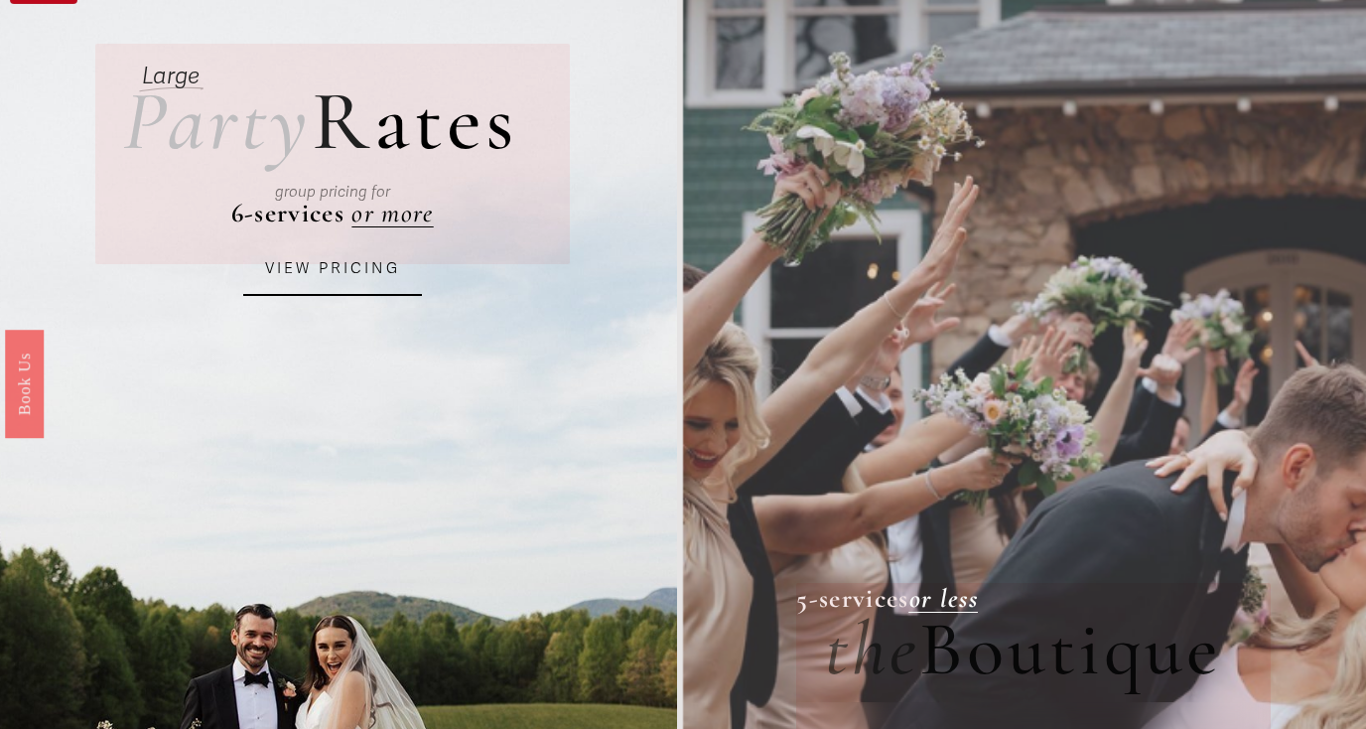
scroll to position [130, 0]
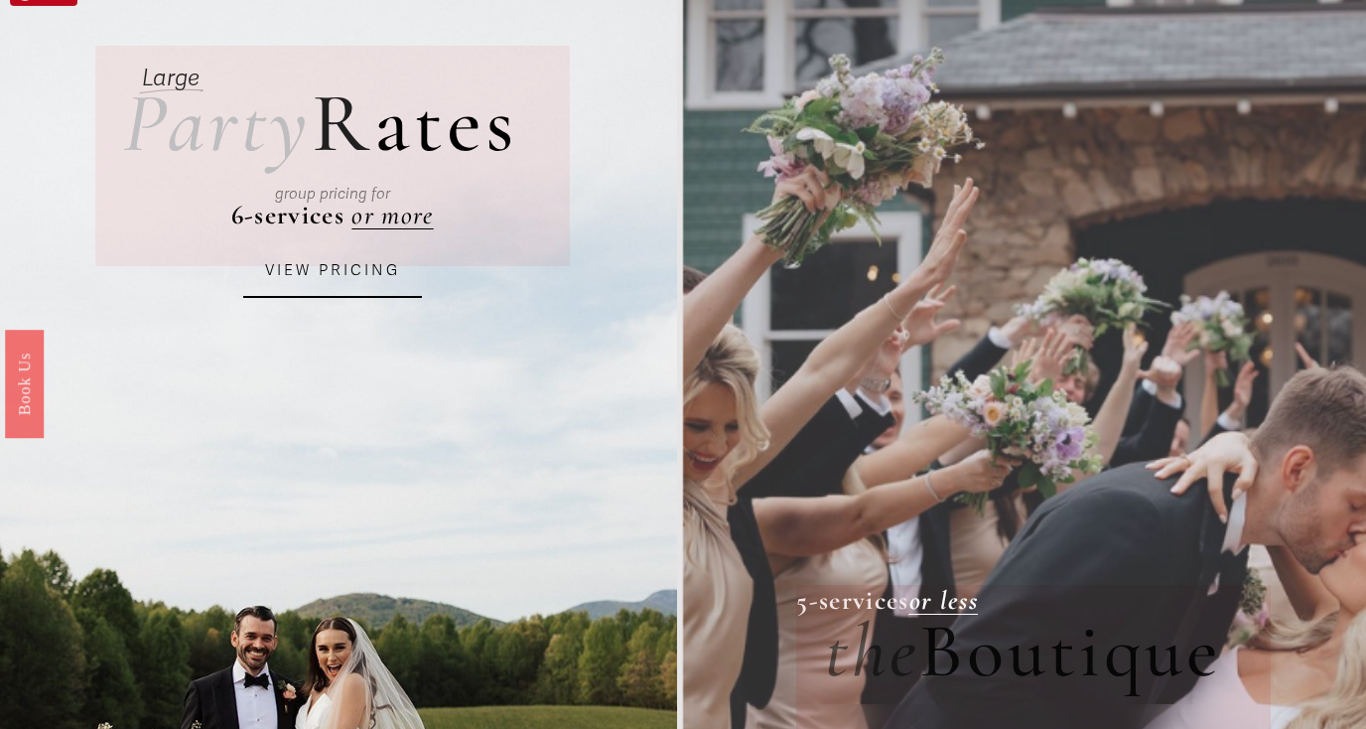
click at [363, 286] on link "VIEW PRICING" at bounding box center [332, 271] width 179 height 54
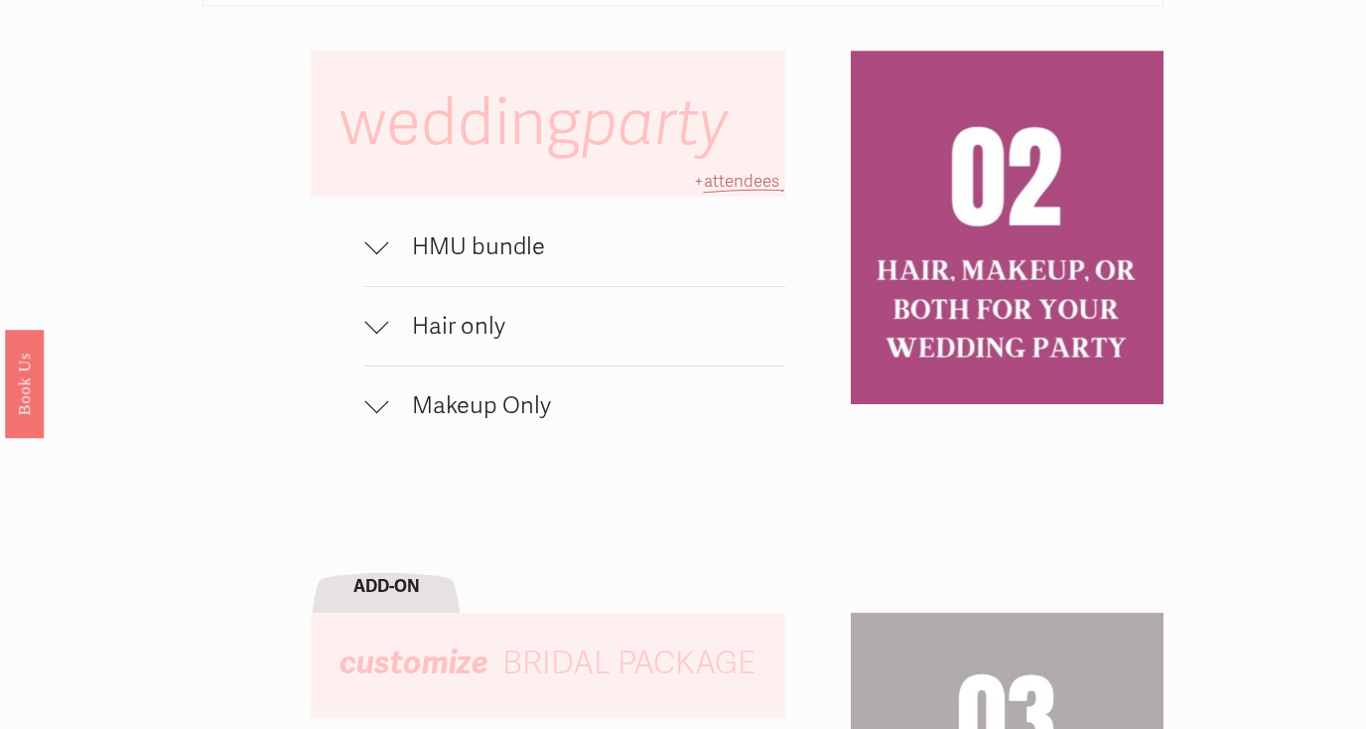
scroll to position [1242, 0]
click at [465, 251] on span "HMU bundle" at bounding box center [586, 245] width 397 height 29
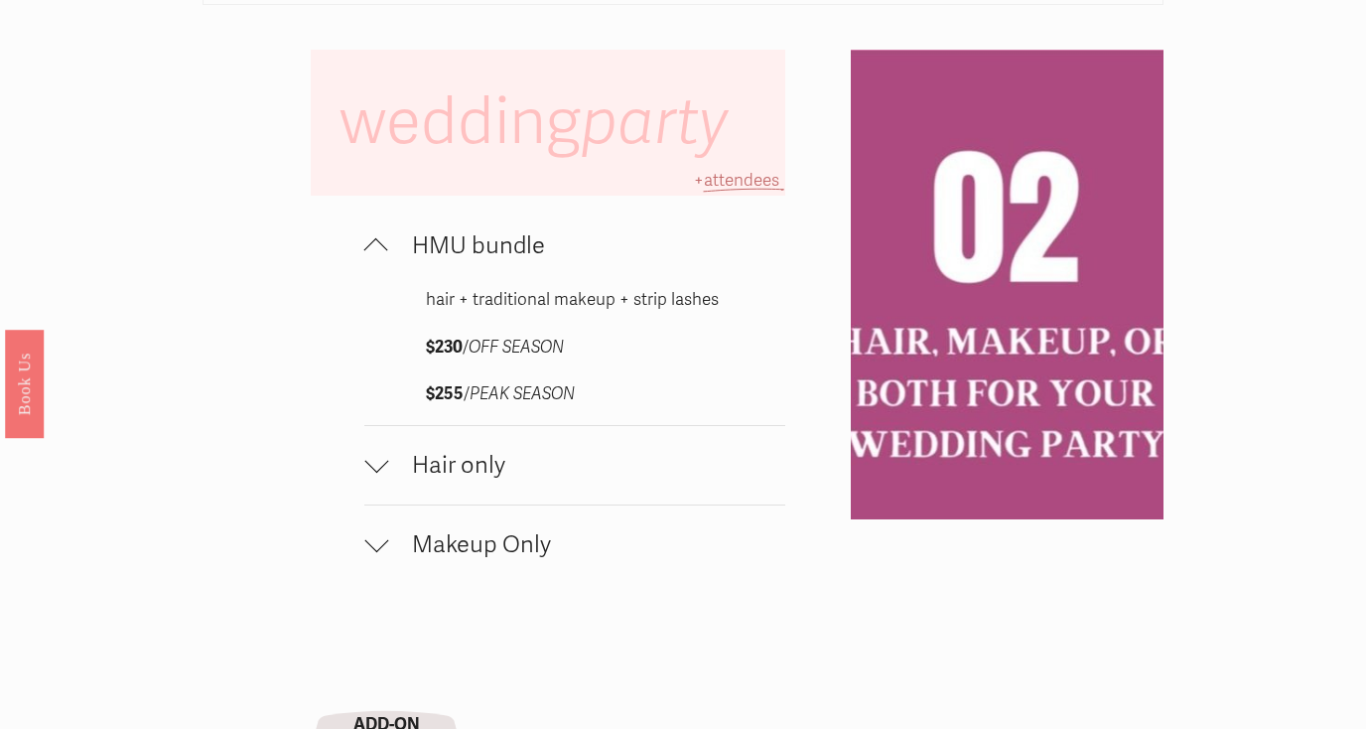
click at [461, 253] on span "HMU bundle" at bounding box center [586, 245] width 397 height 29
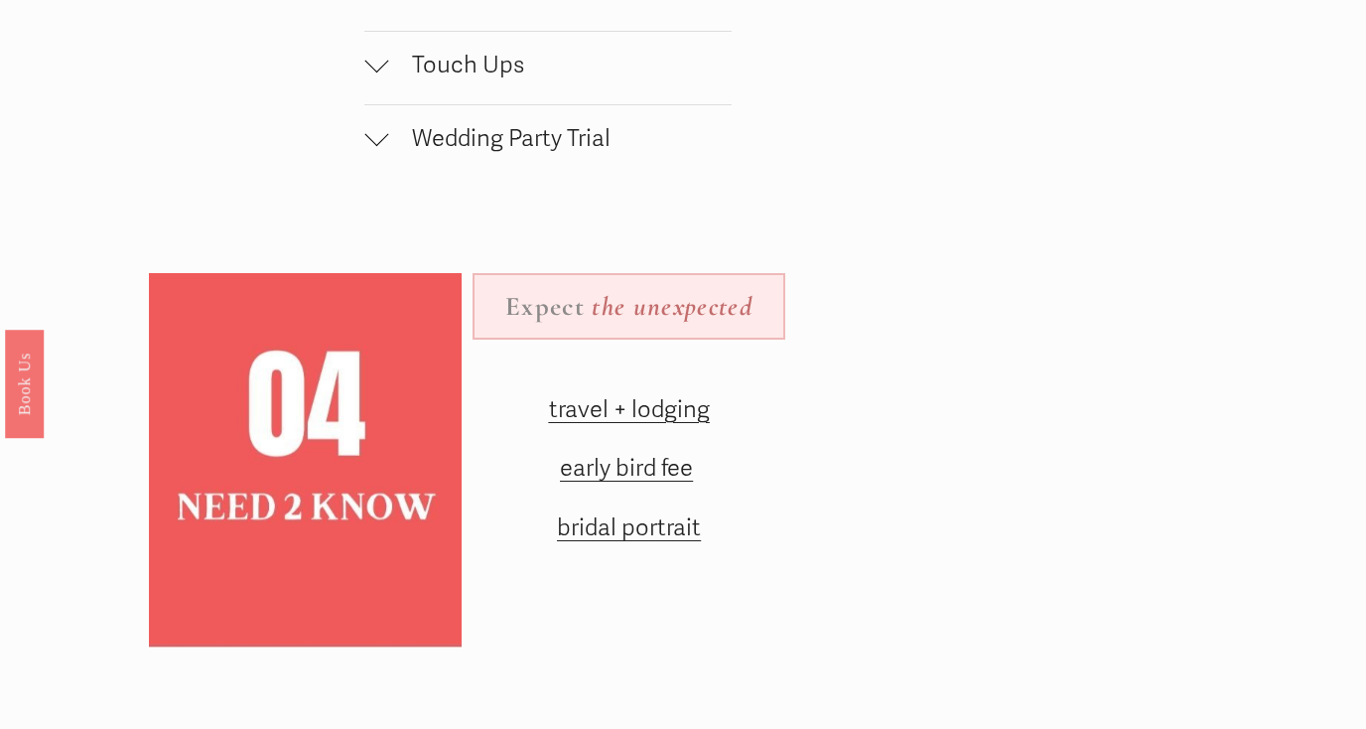
scroll to position [2333, 0]
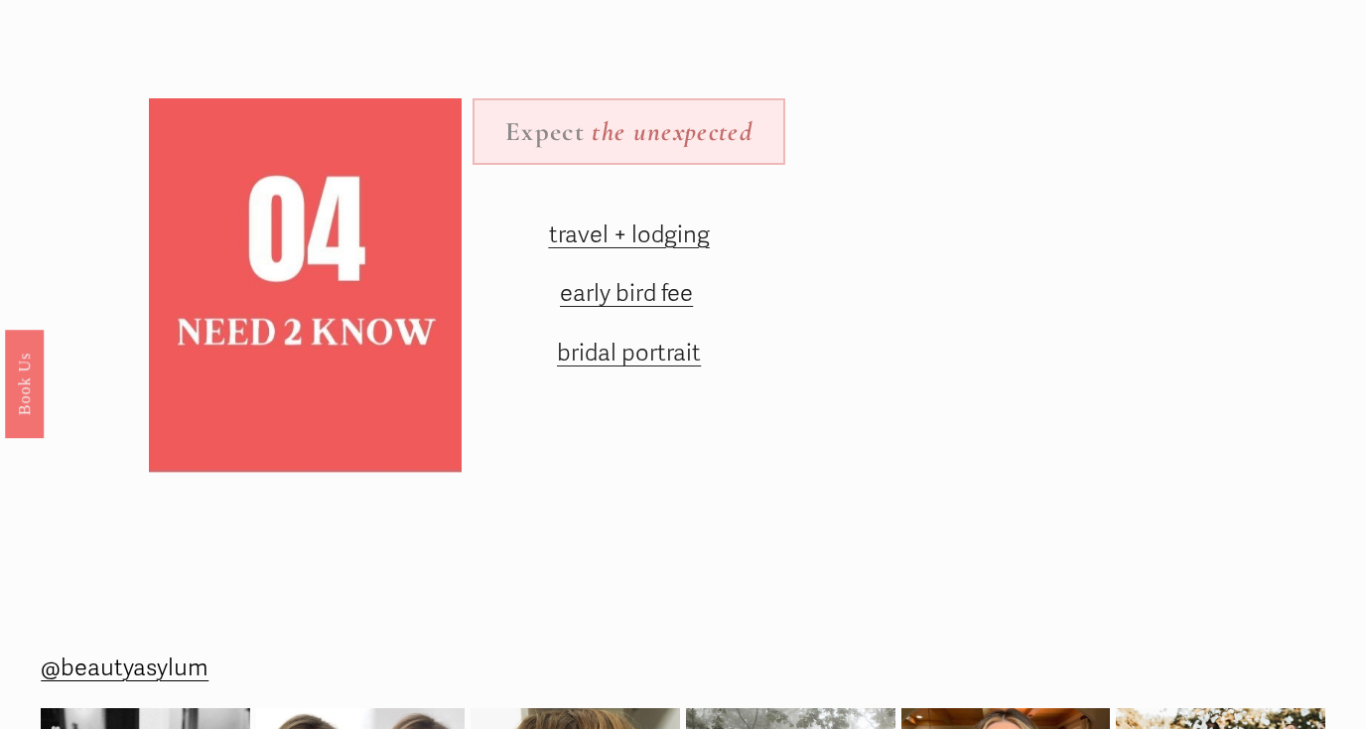
click at [606, 235] on span "travel + lodging" at bounding box center [629, 234] width 161 height 29
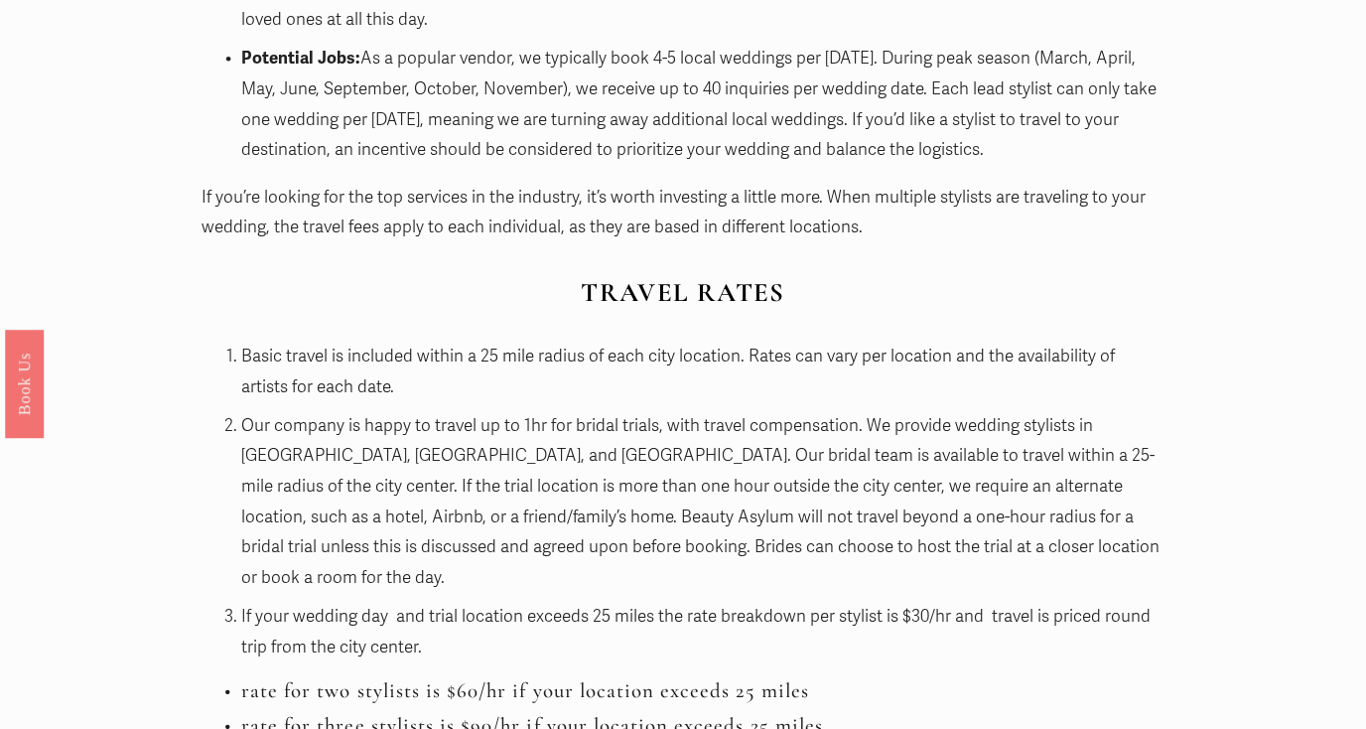
scroll to position [321, 0]
